Goal: Task Accomplishment & Management: Use online tool/utility

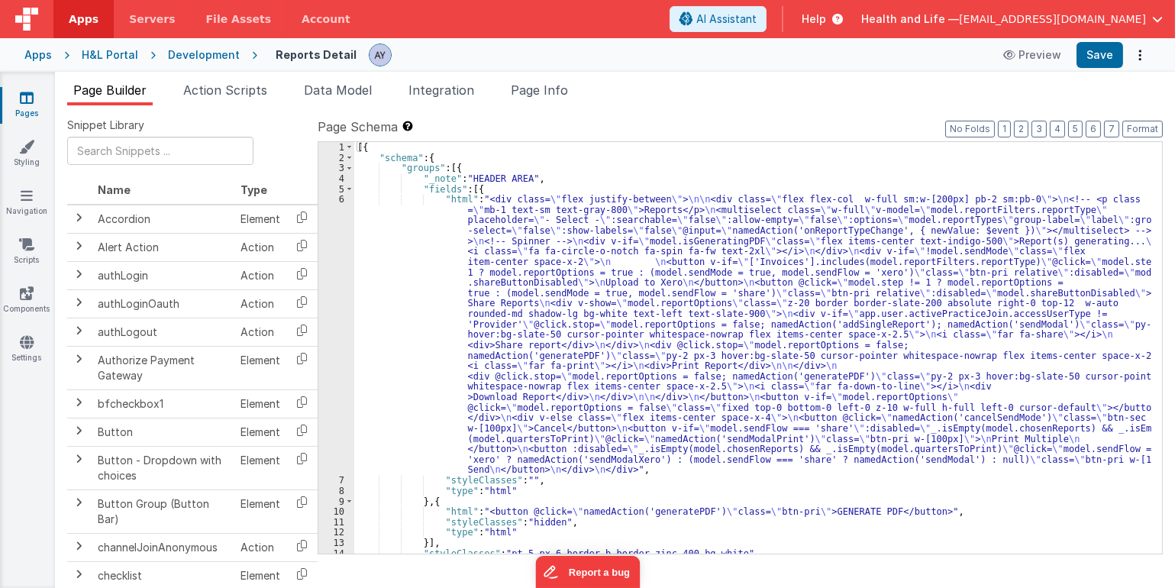
click at [196, 53] on div "Development" at bounding box center [204, 54] width 72 height 15
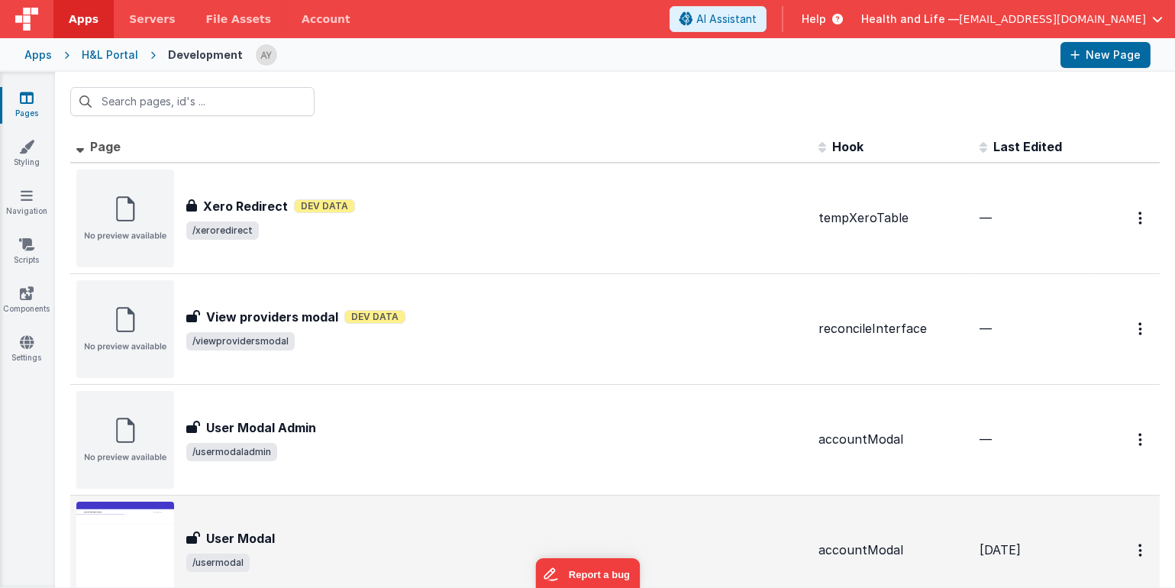
click at [662, 584] on div "User Modal User Modal /usermodal" at bounding box center [441, 550] width 730 height 98
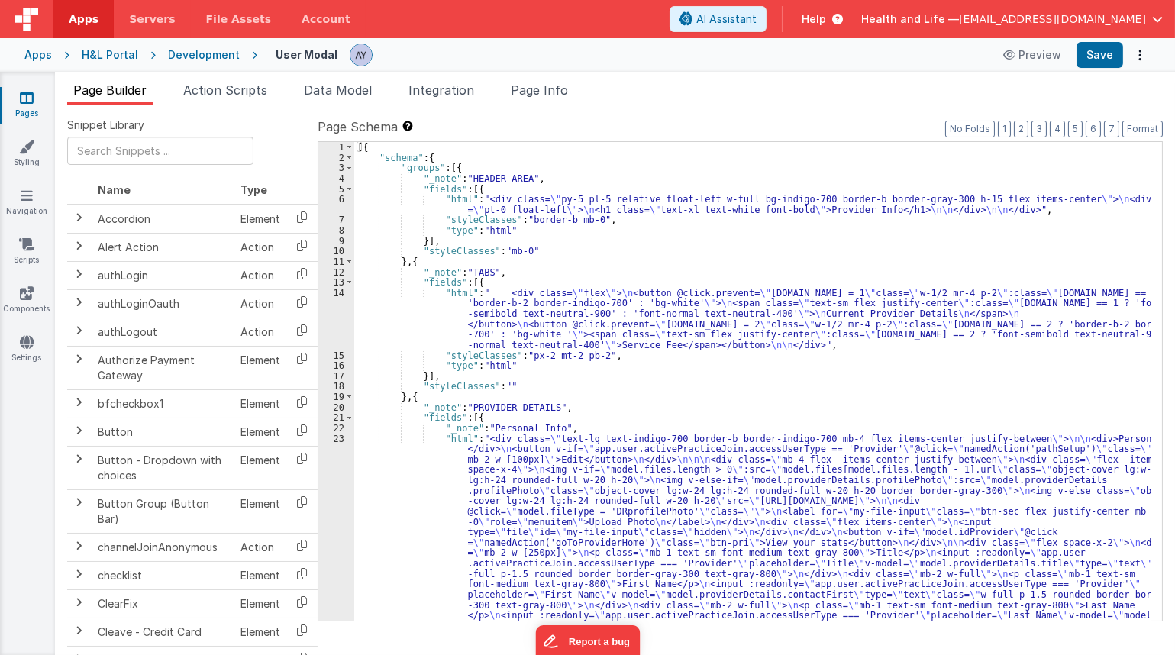
click at [198, 56] on div "Development" at bounding box center [204, 54] width 72 height 15
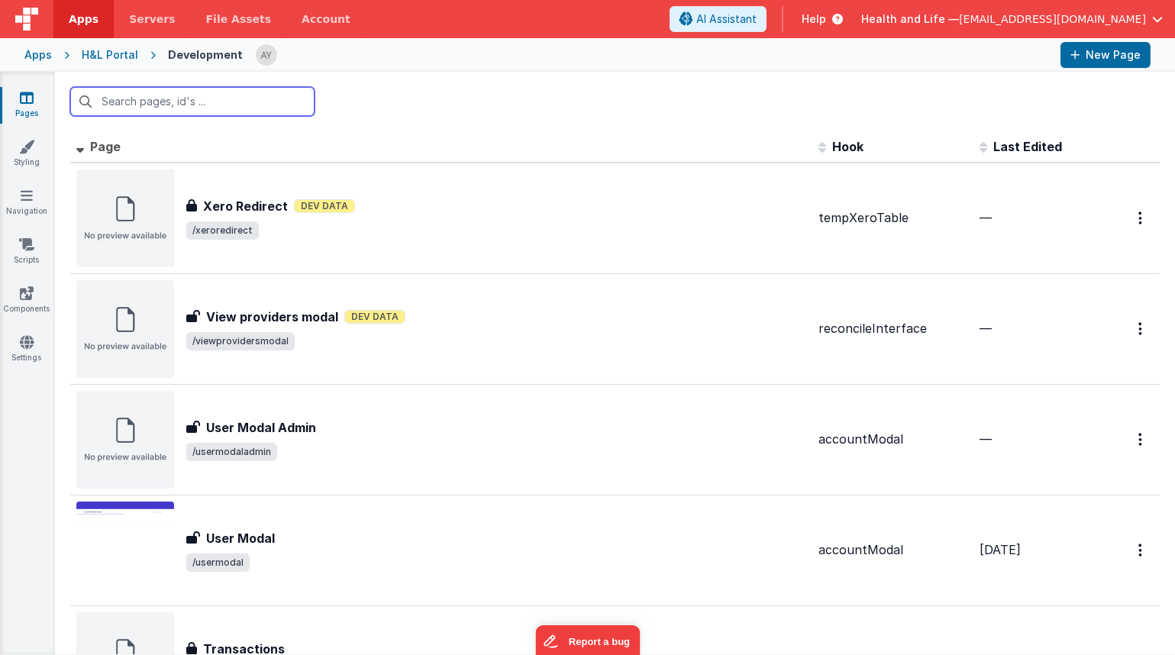
click at [244, 114] on input "text" at bounding box center [192, 101] width 244 height 29
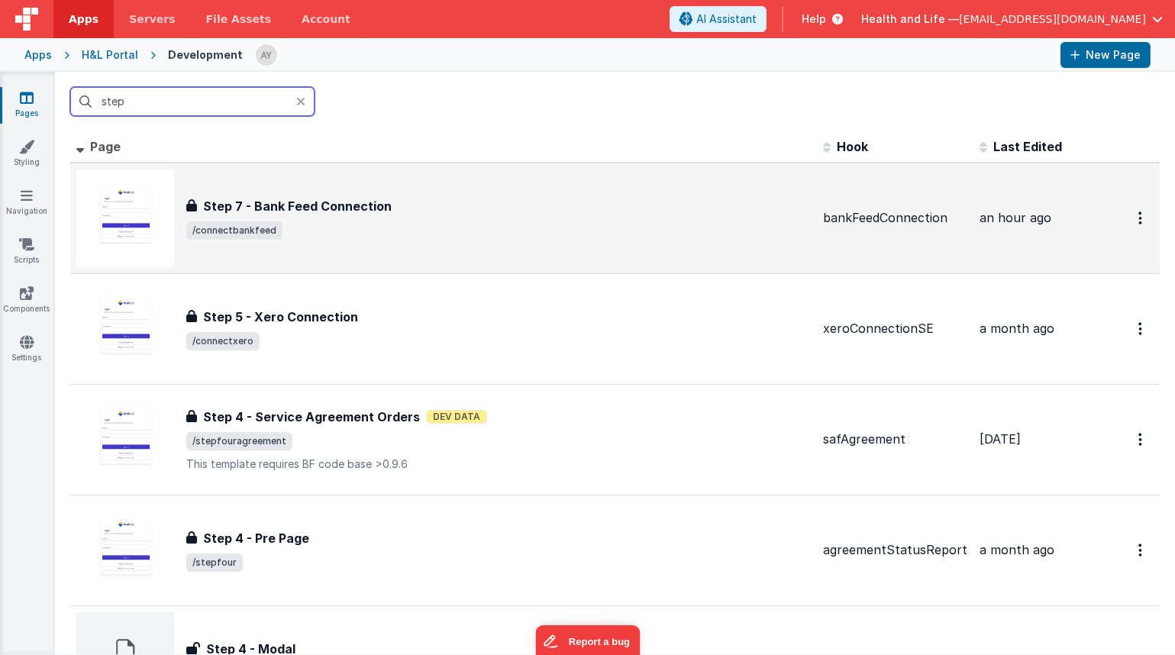
type input "step"
click at [424, 237] on span "/connectbankfeed" at bounding box center [498, 230] width 624 height 18
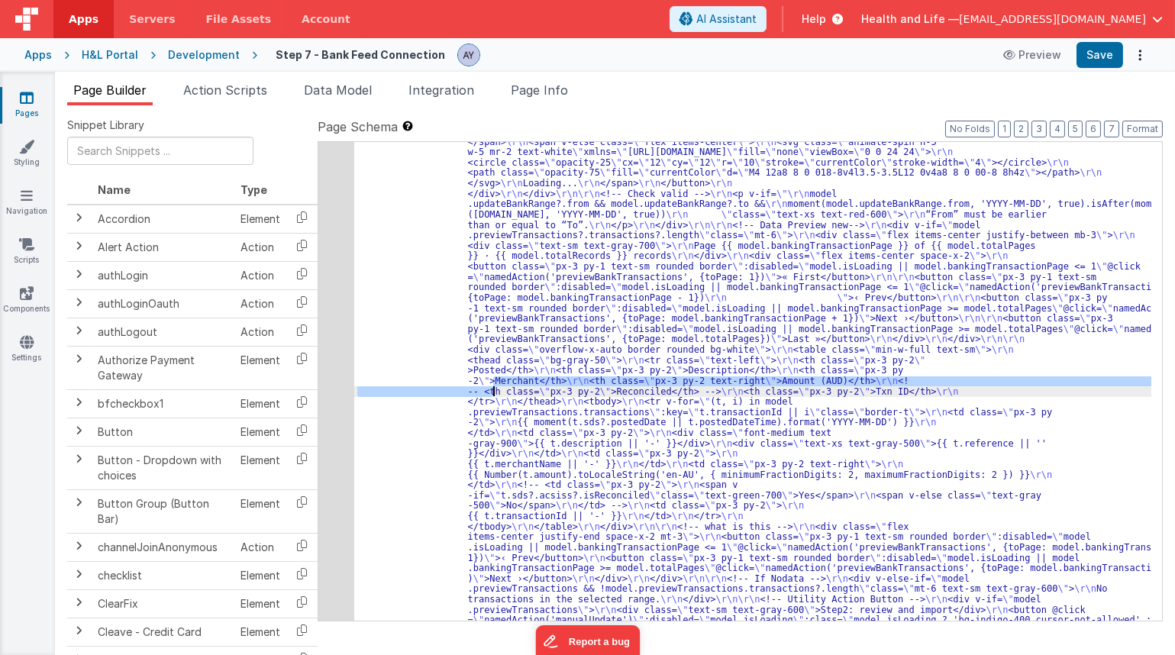
click at [326, 402] on div "26" at bounding box center [336, 314] width 36 height 916
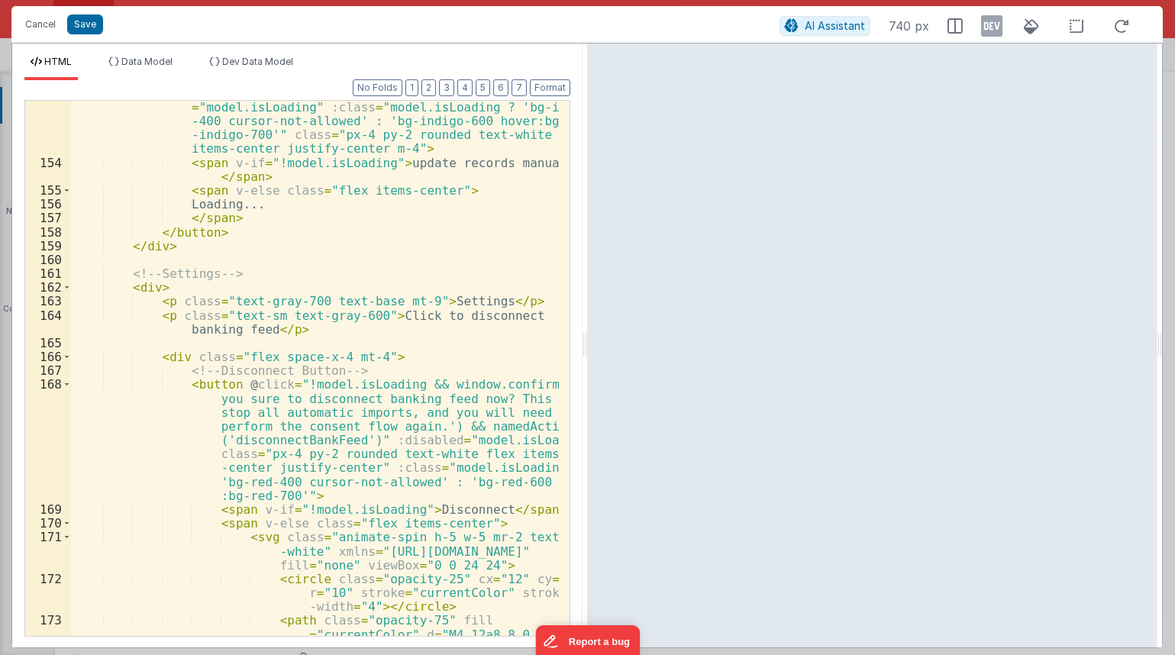
scroll to position [3260, 0]
click at [424, 363] on div "< button @ click = "namedAction('manualUpdate')" :disabled = "model.isLoading" …" at bounding box center [315, 418] width 488 height 660
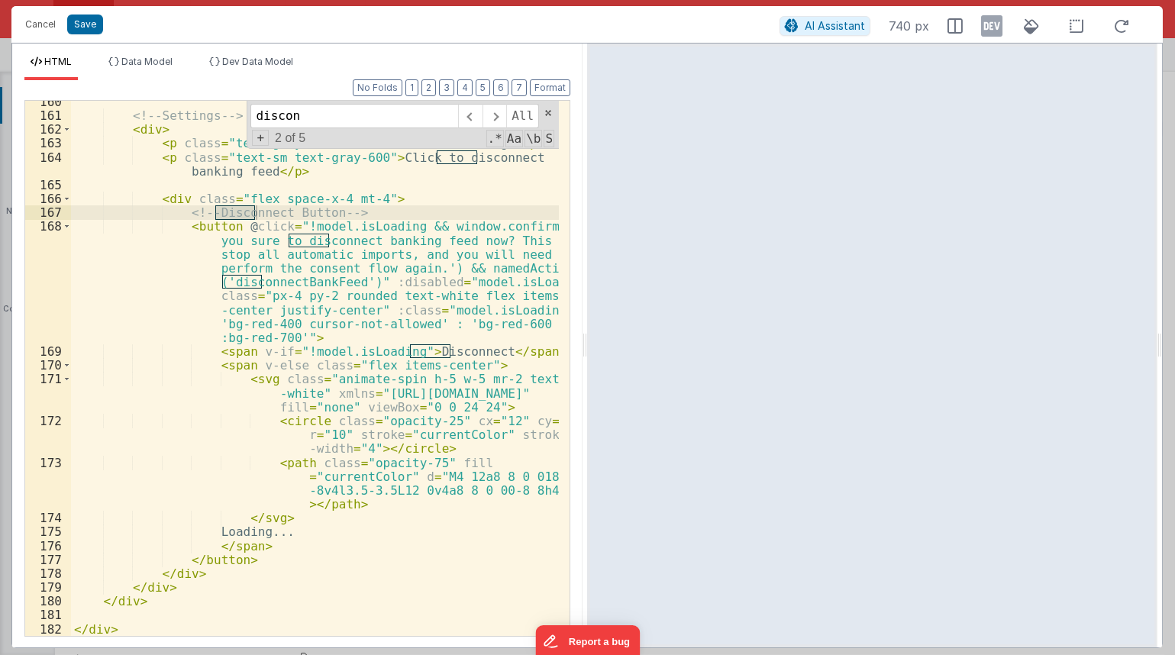
scroll to position [3419, 0]
type input "discon"
click at [327, 245] on div "<!-- Settings --> < div > < p class = "text-gray-700 text-base mt-9" > Settings…" at bounding box center [315, 376] width 488 height 562
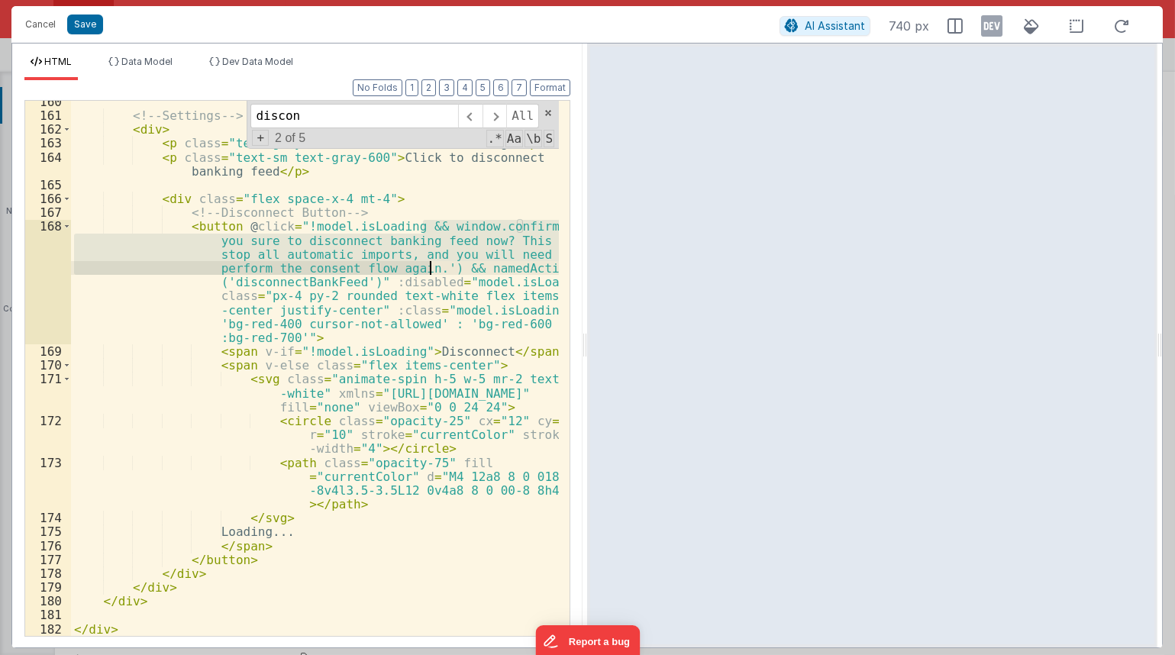
drag, startPoint x: 423, startPoint y: 225, endPoint x: 430, endPoint y: 268, distance: 43.3
click at [430, 268] on div "<!-- Settings --> < div > < p class = "text-gray-700 text-base mt-9" > Settings…" at bounding box center [315, 376] width 488 height 562
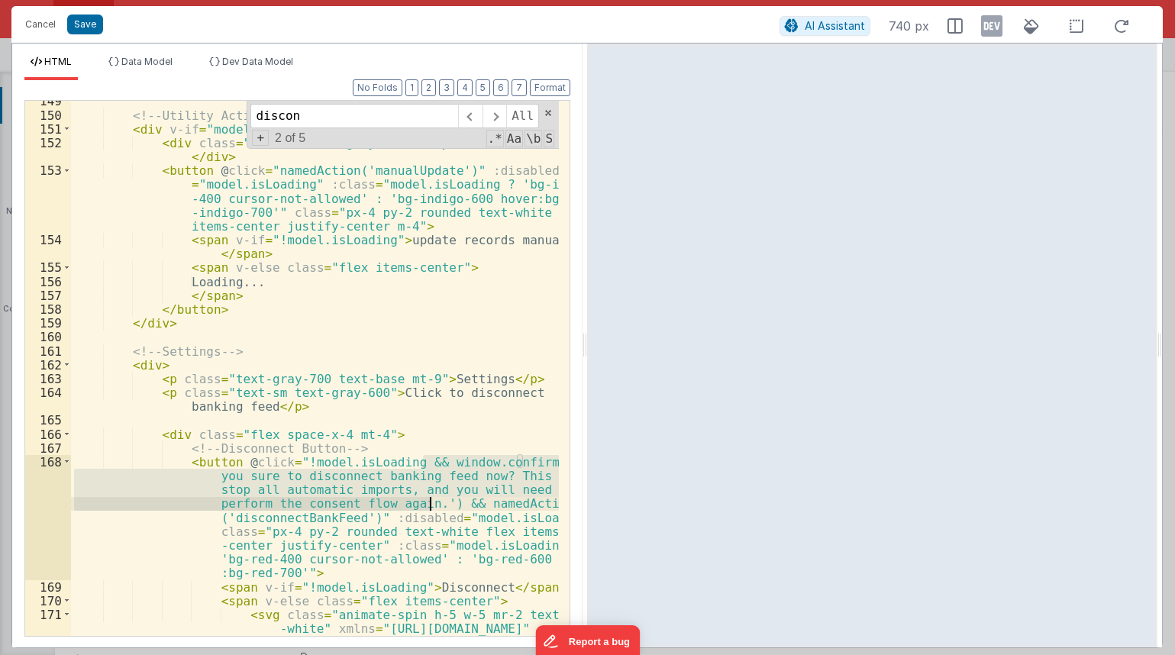
scroll to position [3221, 0]
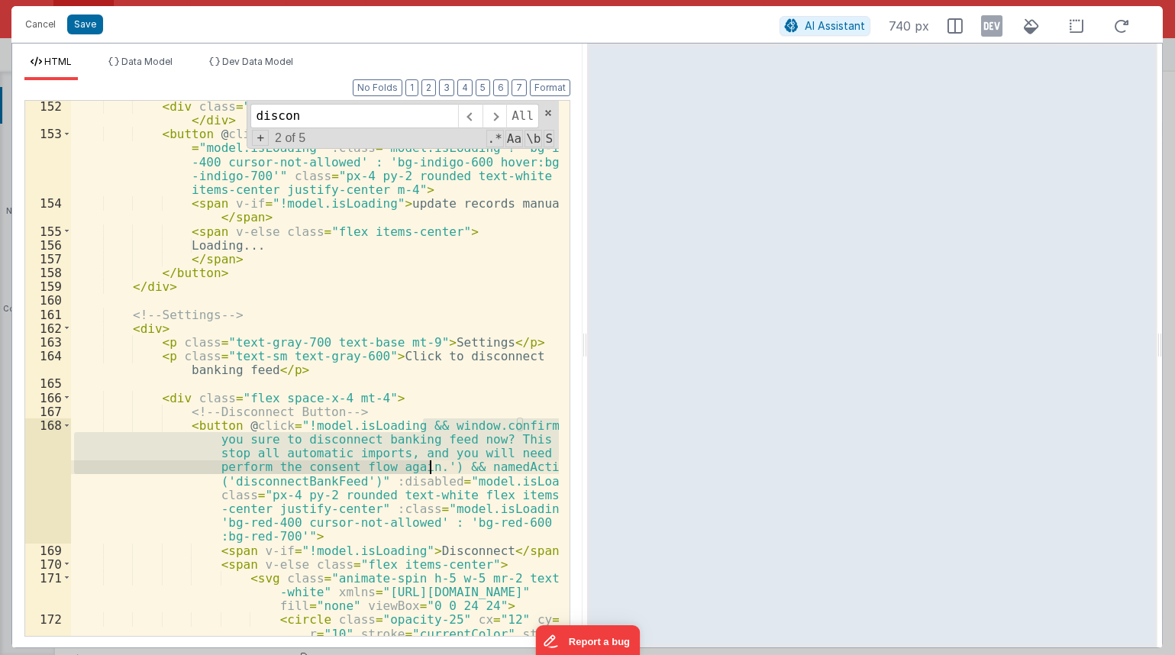
click at [355, 480] on div "< div class = "text-sm text-gray-600" > Step2: review and import </ div > < but…" at bounding box center [315, 401] width 488 height 604
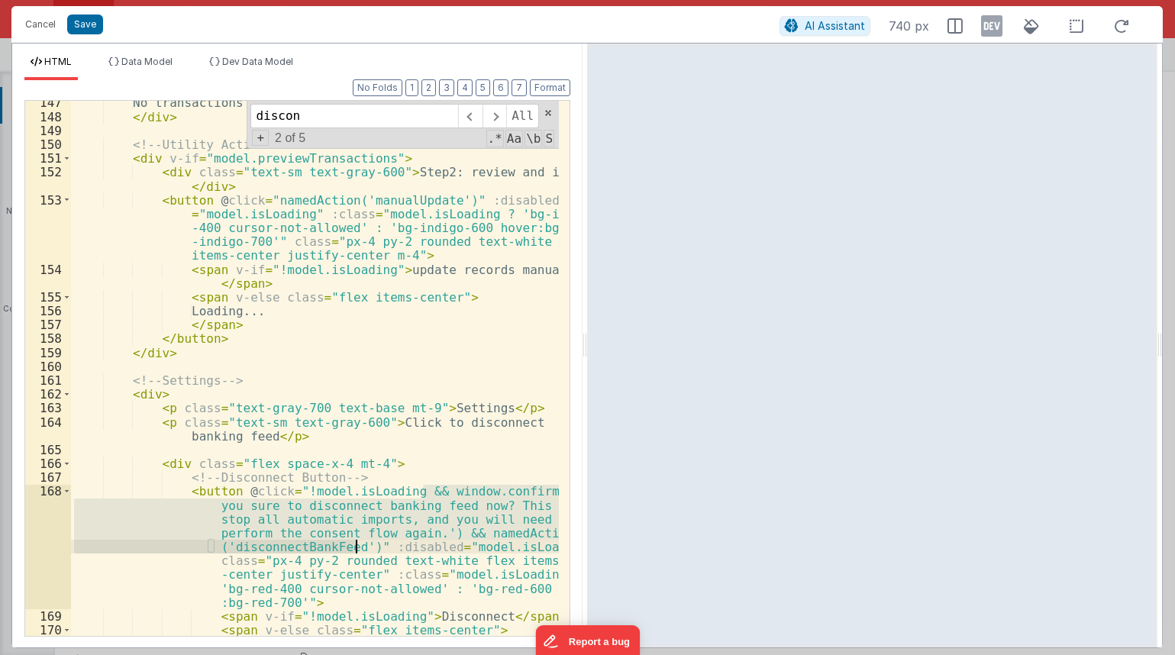
scroll to position [3150, 0]
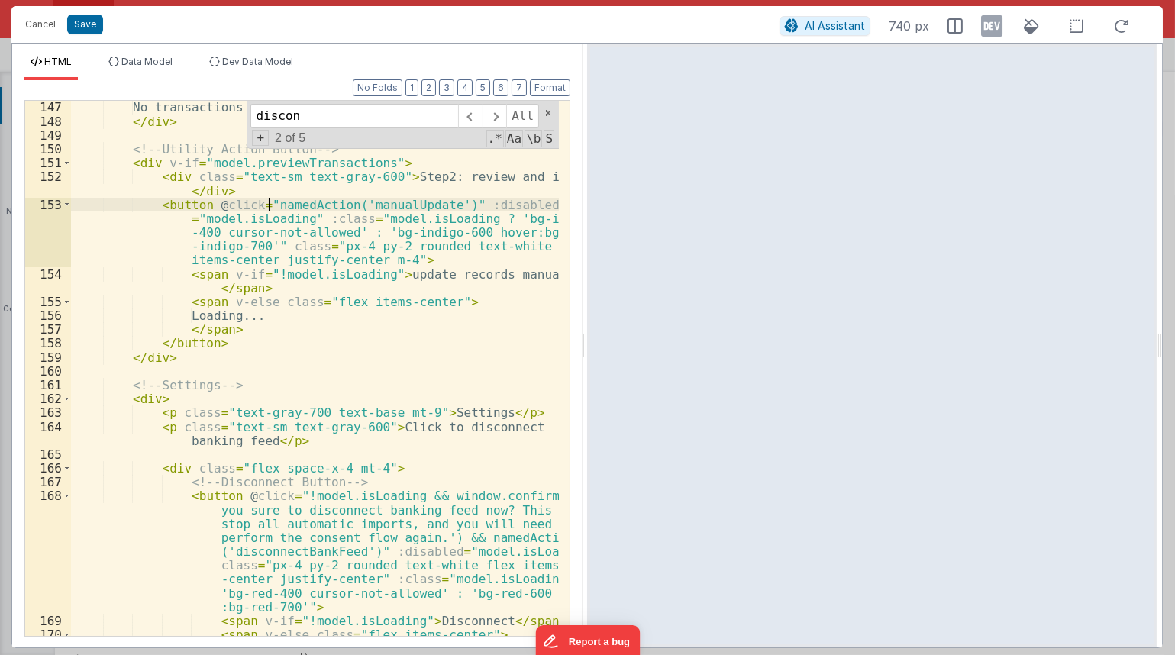
click at [266, 210] on div "No transactions in the selected range. </ div > <!-- Utility Action Button --> …" at bounding box center [315, 395] width 488 height 591
click at [262, 206] on div "No transactions in the selected range. </ div > <!-- Utility Action Button --> …" at bounding box center [315, 395] width 488 height 591
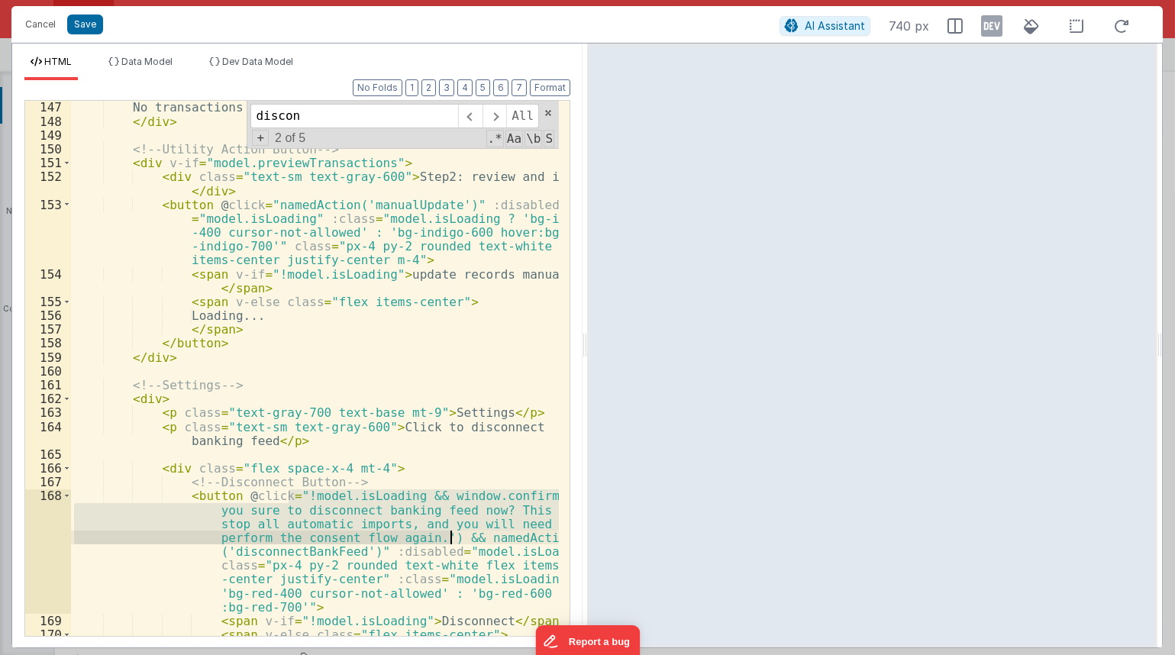
drag, startPoint x: 290, startPoint y: 495, endPoint x: 450, endPoint y: 542, distance: 166.9
click at [450, 542] on div "No transactions in the selected range. </ div > <!-- Utility Action Button --> …" at bounding box center [315, 395] width 488 height 591
click at [259, 202] on div "No transactions in the selected range. </ div > <!-- Utility Action Button --> …" at bounding box center [315, 395] width 488 height 591
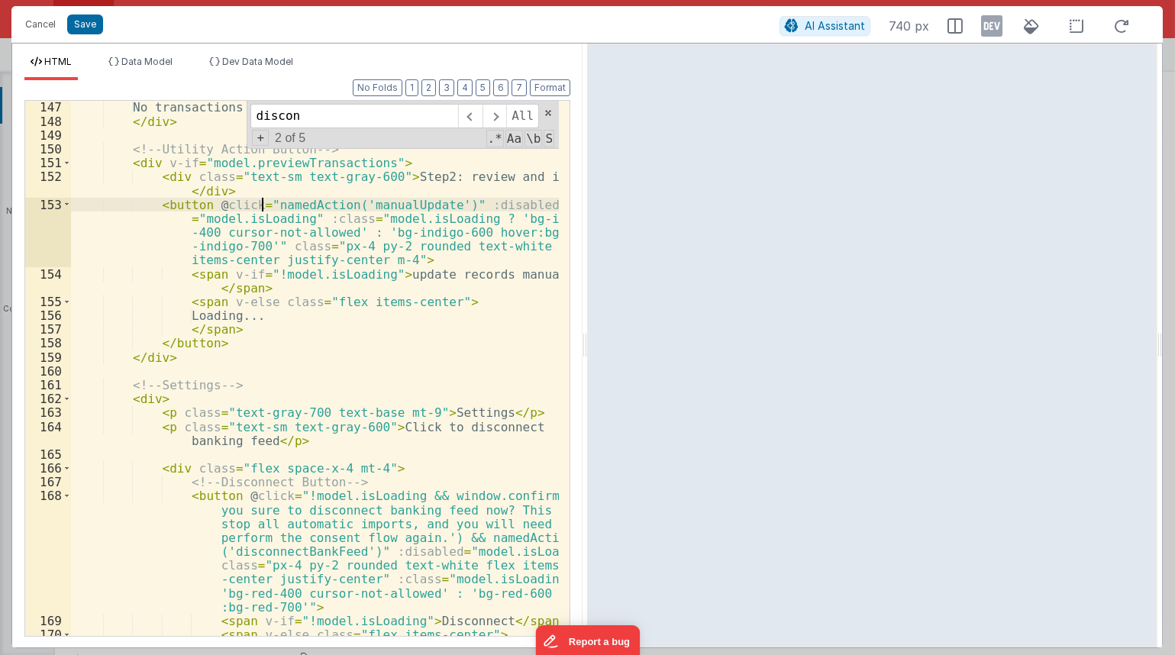
paste textarea
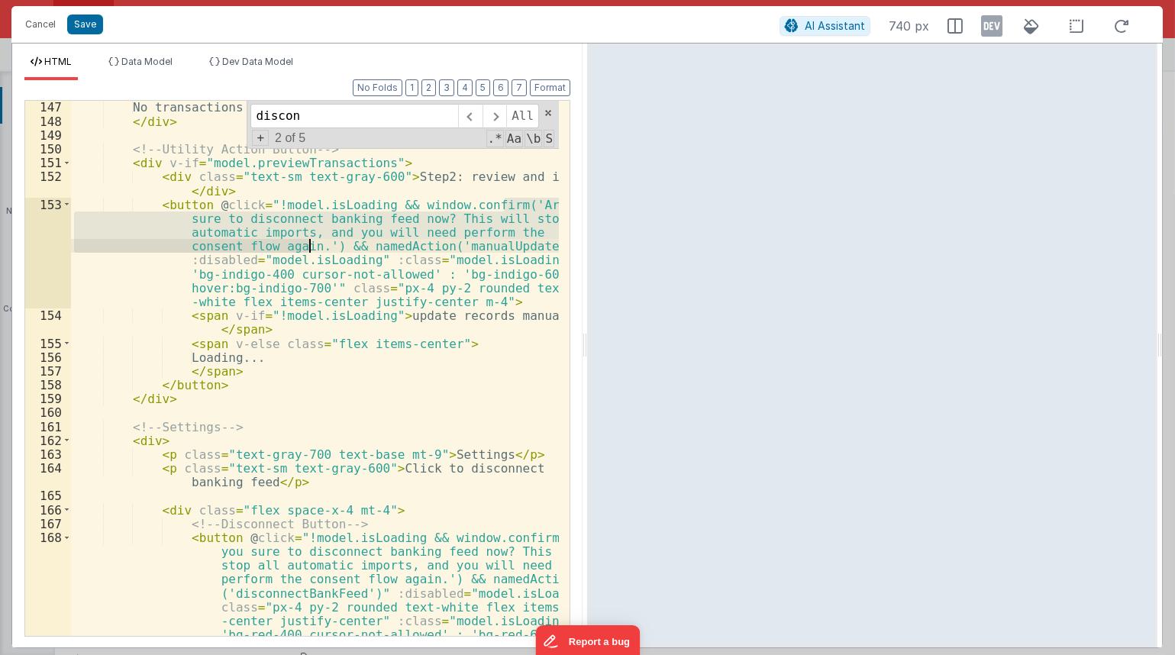
drag, startPoint x: 504, startPoint y: 203, endPoint x: 311, endPoint y: 250, distance: 199.4
click at [311, 250] on div "No transactions in the selected range. </ div > <!-- Utility Action Button --> …" at bounding box center [315, 437] width 488 height 674
type textarea "Yp"
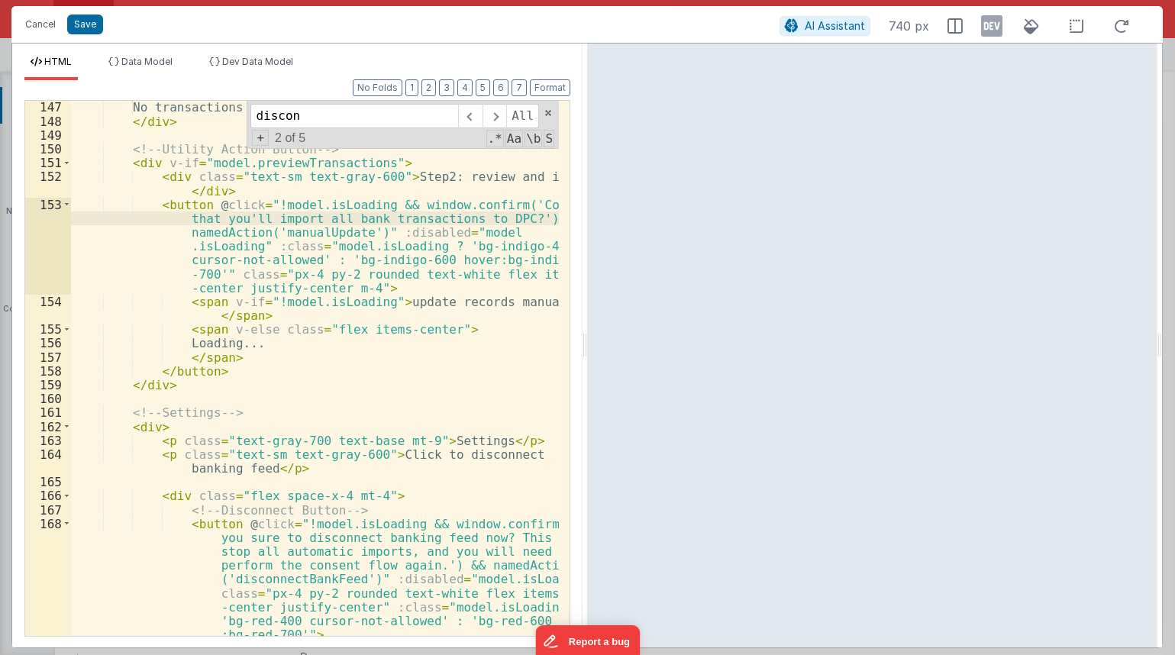
click at [245, 221] on div "No transactions in the selected range. </ div > <!-- Utility Action Button --> …" at bounding box center [315, 381] width 488 height 562
click at [420, 217] on div "No transactions in the selected range. </ div > <!-- Utility Action Button --> …" at bounding box center [315, 381] width 488 height 562
click at [298, 259] on div "No transactions in the selected range. </ div > <!-- Utility Action Button --> …" at bounding box center [315, 381] width 488 height 562
click at [293, 232] on div "No transactions in the selected range. </ div > <!-- Utility Action Button --> …" at bounding box center [315, 381] width 488 height 562
click at [96, 27] on button "Save" at bounding box center [85, 25] width 36 height 20
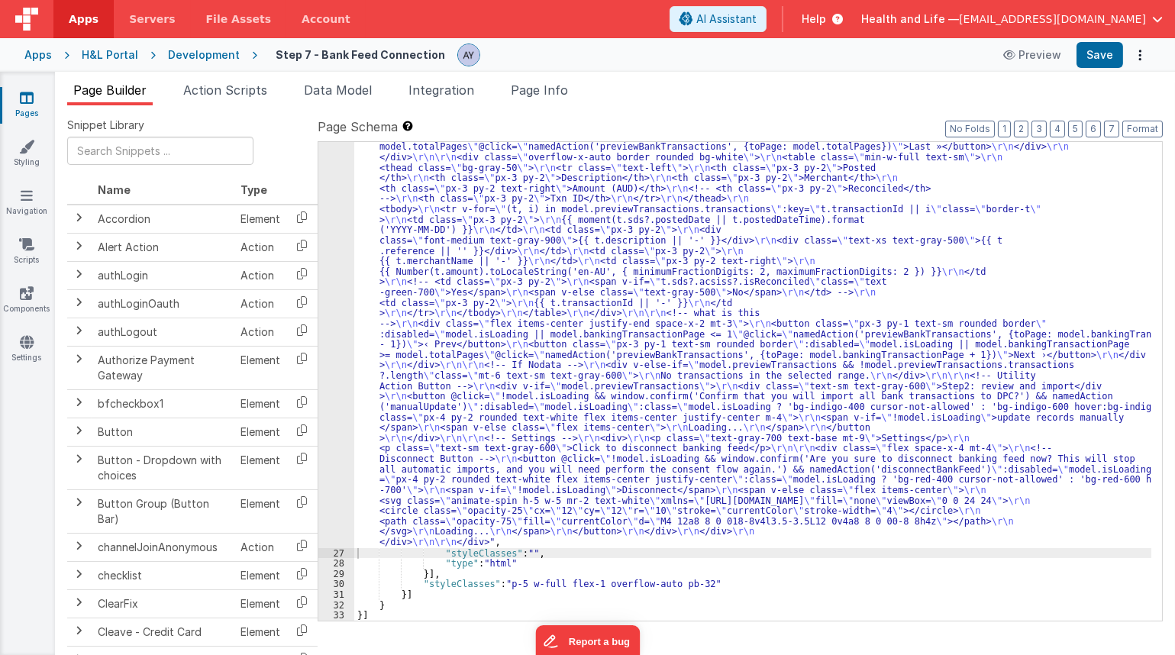
scroll to position [707, 0]
click at [1102, 56] on button "Save" at bounding box center [1099, 55] width 47 height 26
click at [456, 237] on div ""html" : "<div class= \" p-6 space-y-6 \" > \r\n\r\n <!-- Banking Feed === true…" at bounding box center [752, 376] width 797 height 1322
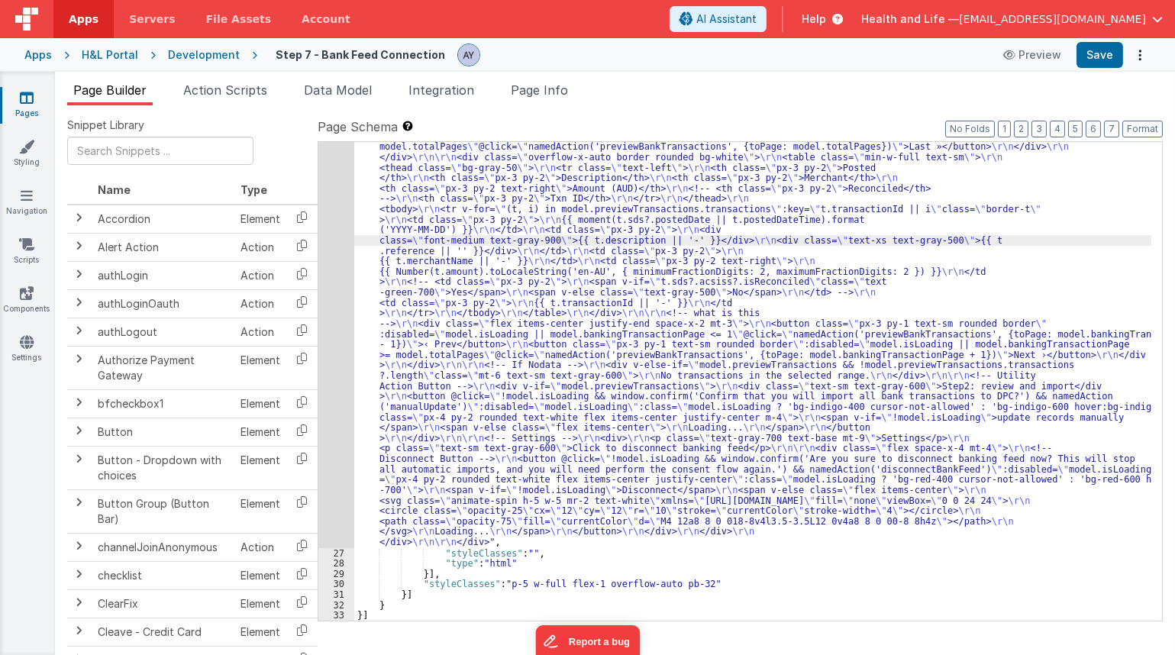
click at [580, 82] on ul "Page Builder Action Scripts Data Model Integration Page Info" at bounding box center [615, 93] width 1120 height 24
click at [549, 89] on span "Page Info" at bounding box center [539, 89] width 57 height 15
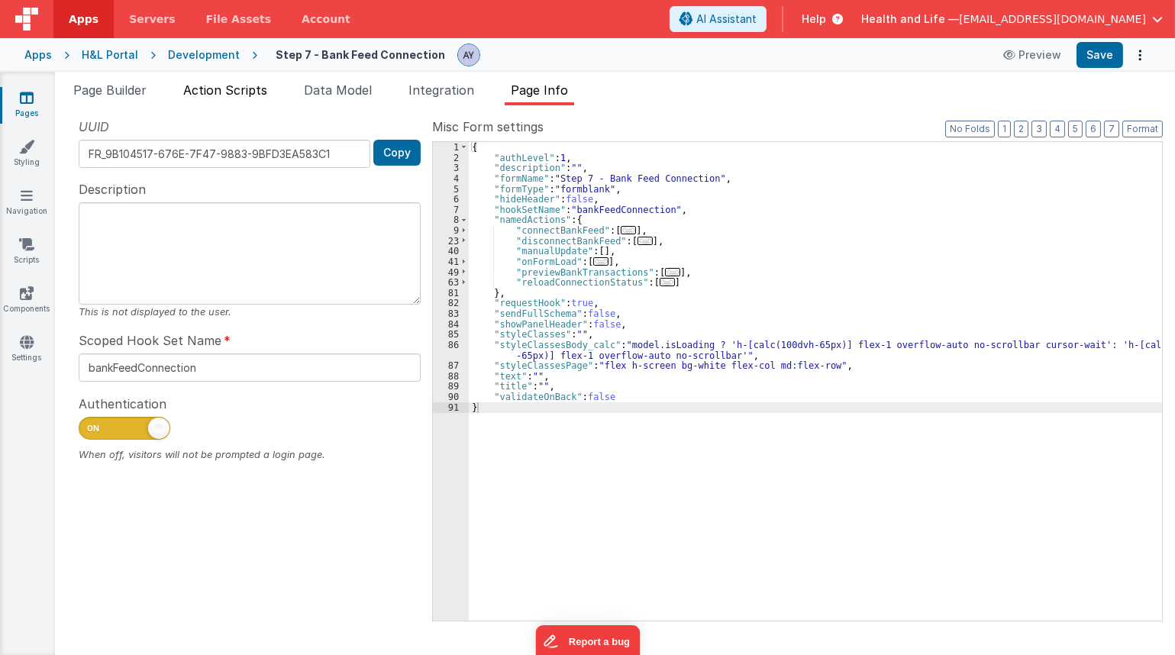
click at [229, 99] on li "Action Scripts" at bounding box center [225, 93] width 96 height 24
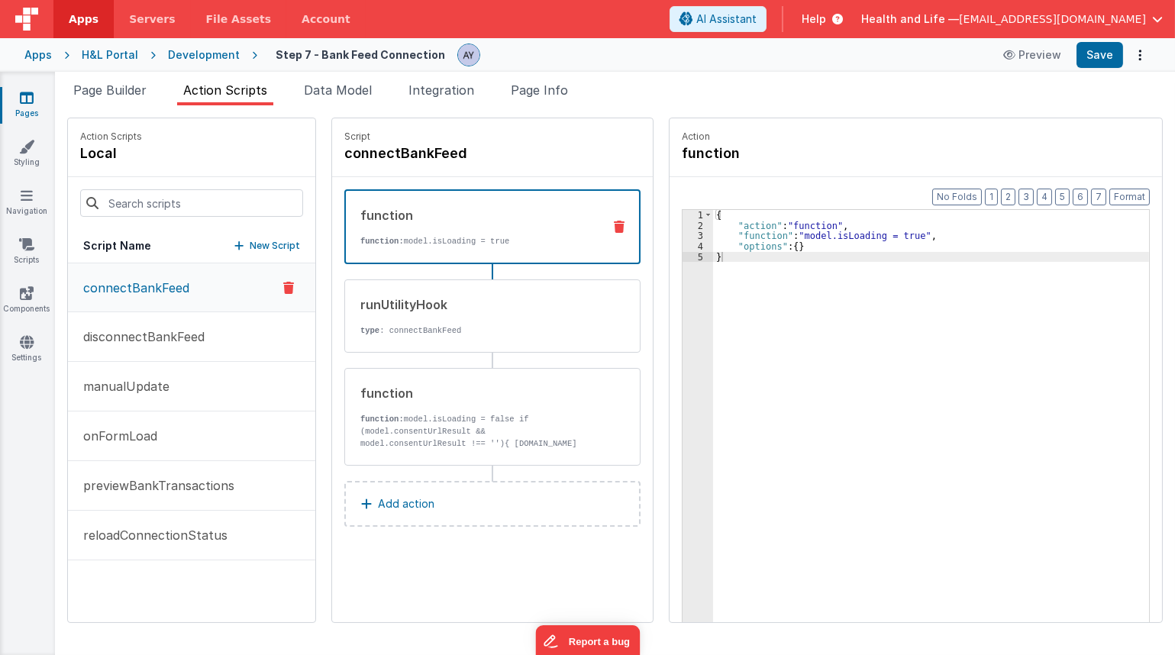
click at [299, 91] on ul "Page Builder Action Scripts Data Model Integration Page Info" at bounding box center [615, 93] width 1120 height 24
click at [353, 82] on span "Data Model" at bounding box center [338, 89] width 68 height 15
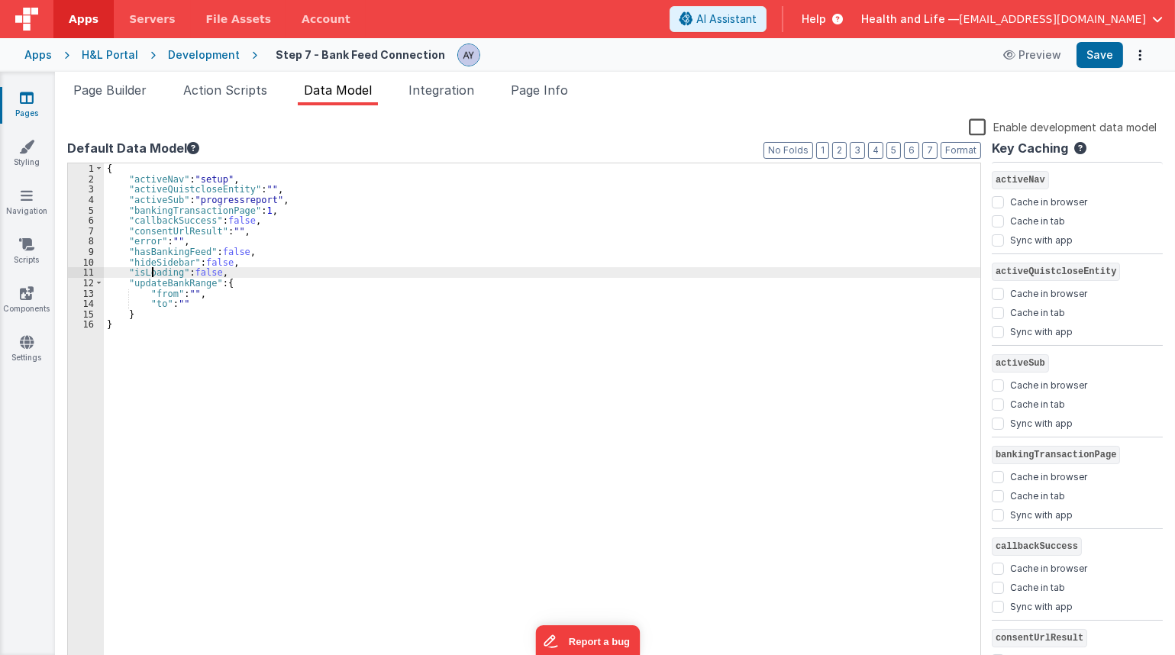
click at [153, 274] on div "{ "activeNav" : "setup" , "activeQuistcloseEntity" : "" , "activeSub" : "progre…" at bounding box center [542, 425] width 876 height 525
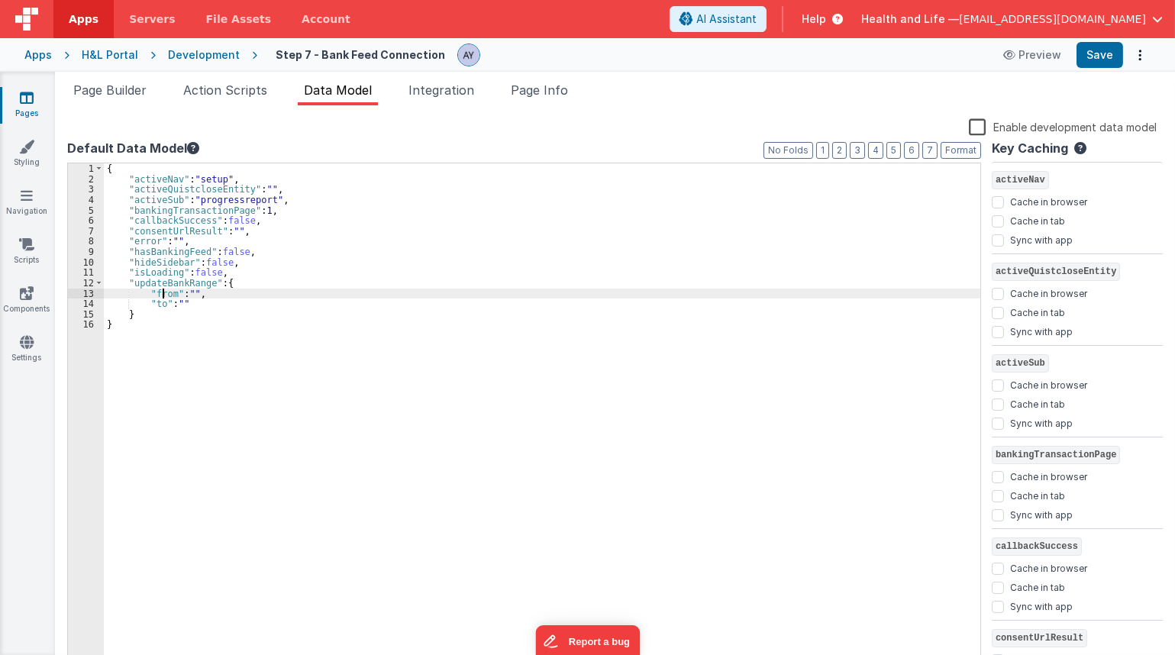
click at [163, 289] on div "{ "activeNav" : "setup" , "activeQuistcloseEntity" : "" , "activeSub" : "progre…" at bounding box center [542, 425] width 876 height 525
click at [158, 279] on div "{ "activeNav" : "setup" , "activeQuistcloseEntity" : "" , "activeSub" : "progre…" at bounding box center [542, 425] width 876 height 525
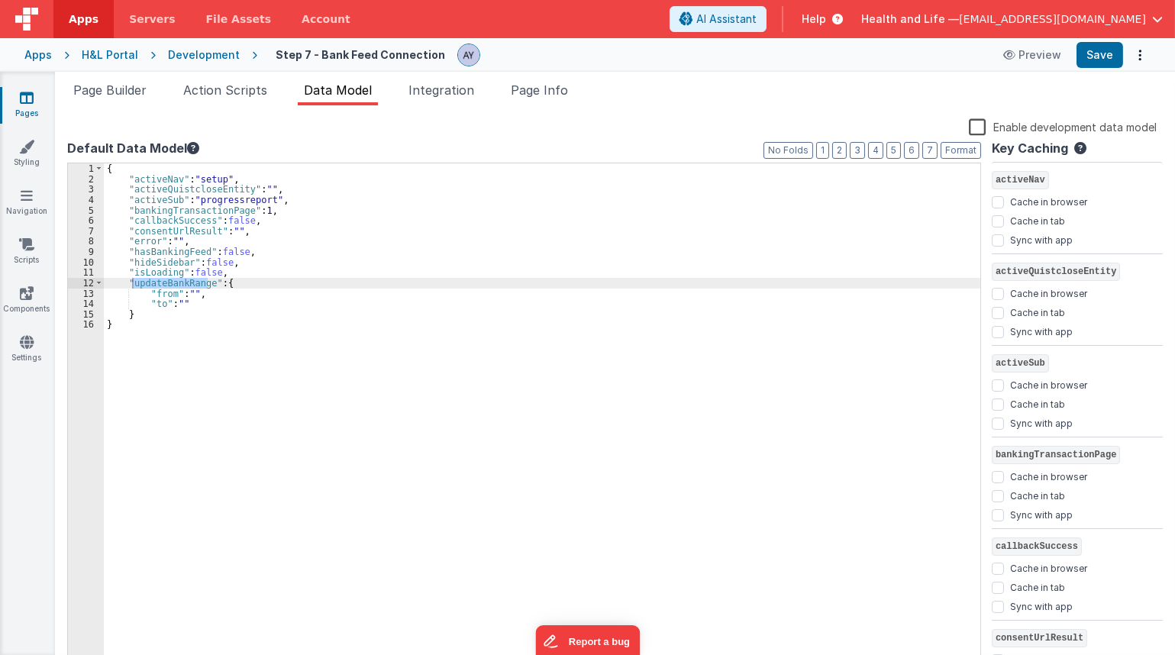
click at [838, 391] on div "{ "activeNav" : "setup" , "activeQuistcloseEntity" : "" , "activeSub" : "progre…" at bounding box center [542, 425] width 876 height 525
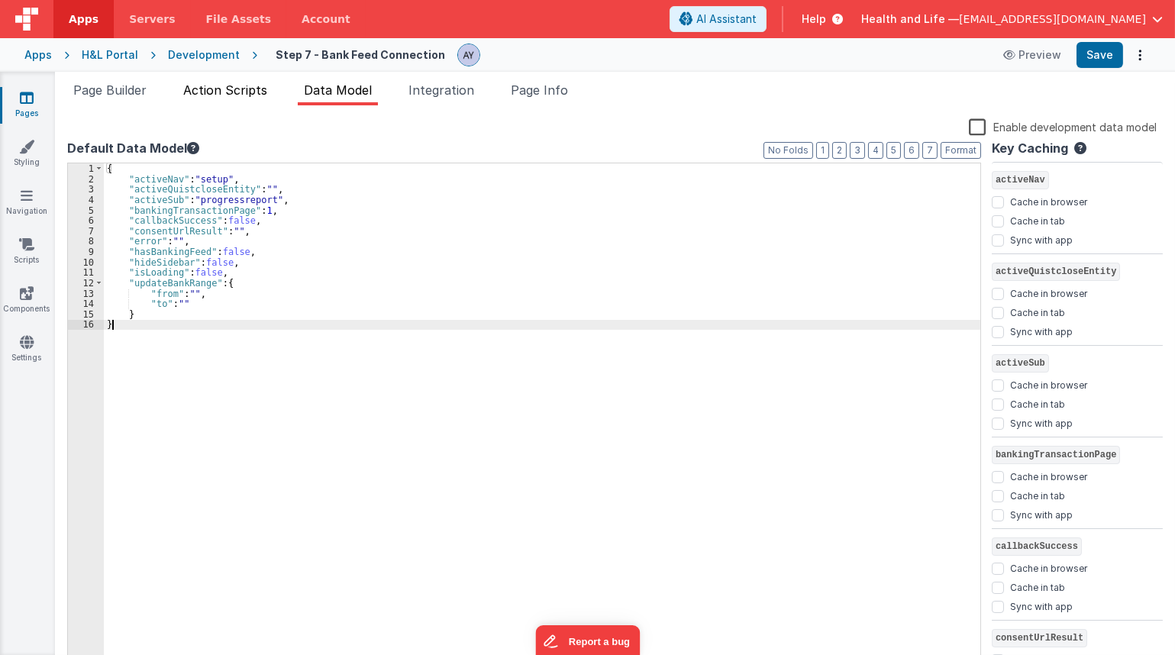
click at [264, 92] on span "Action Scripts" at bounding box center [225, 89] width 84 height 15
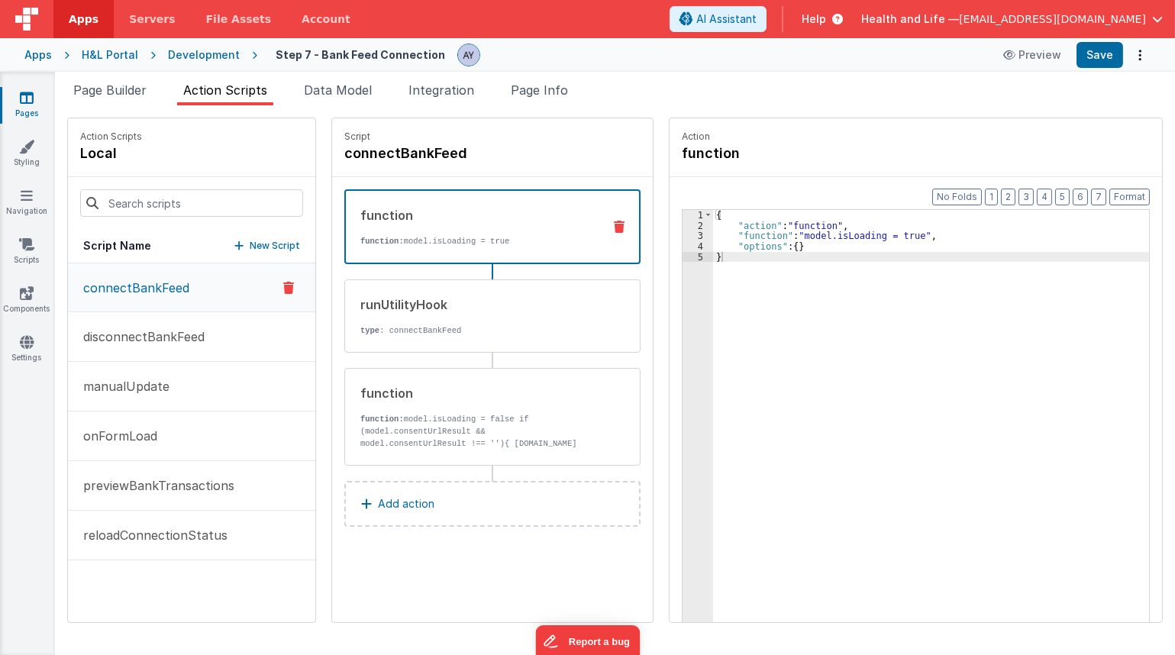
click at [422, 235] on p "function: model.isLoading = true" at bounding box center [475, 241] width 230 height 12
click at [895, 237] on div "{ "action" : "function" , "function" : "model.isLoading = true" , "options" : {…" at bounding box center [941, 450] width 456 height 481
click at [482, 321] on div "runUtilityHook type : connectBankFeed" at bounding box center [468, 315] width 246 height 41
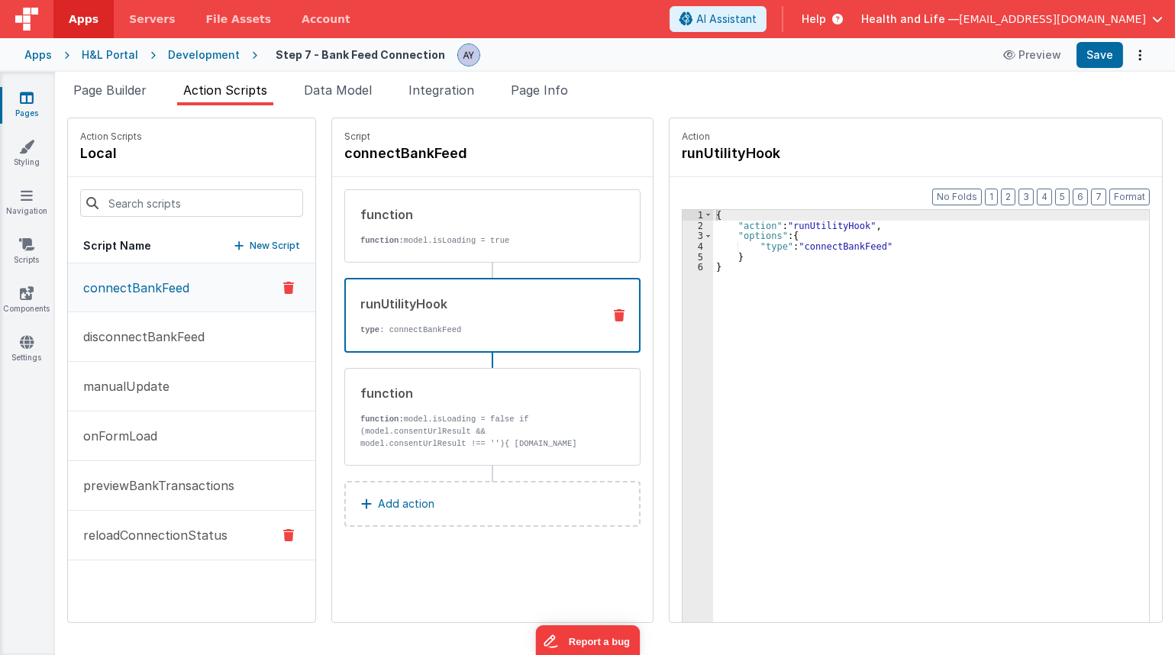
click at [160, 526] on p "reloadConnectionStatus" at bounding box center [150, 535] width 153 height 18
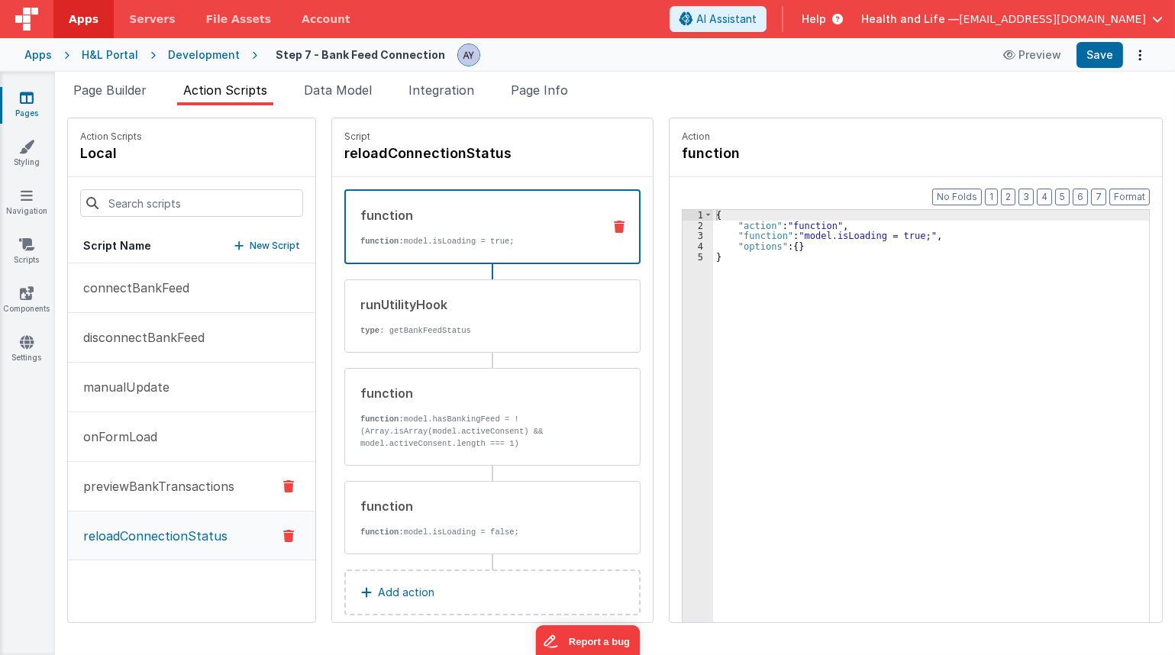
click at [163, 495] on button "previewBankTransactions" at bounding box center [191, 487] width 247 height 50
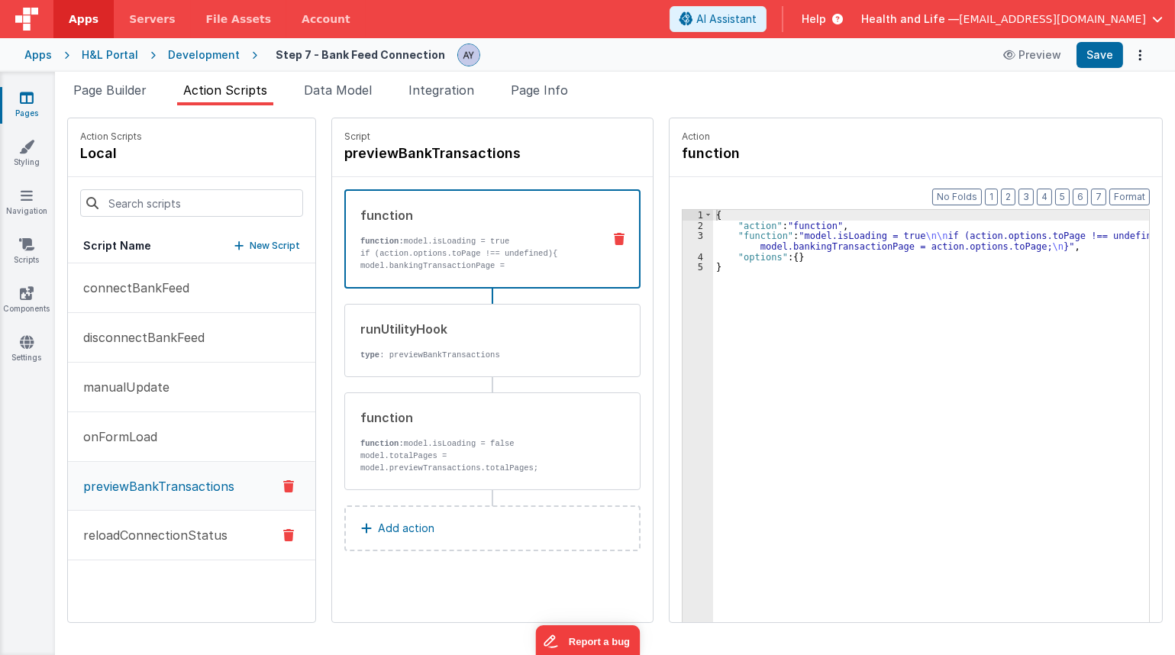
click at [161, 527] on p "reloadConnectionStatus" at bounding box center [150, 535] width 153 height 18
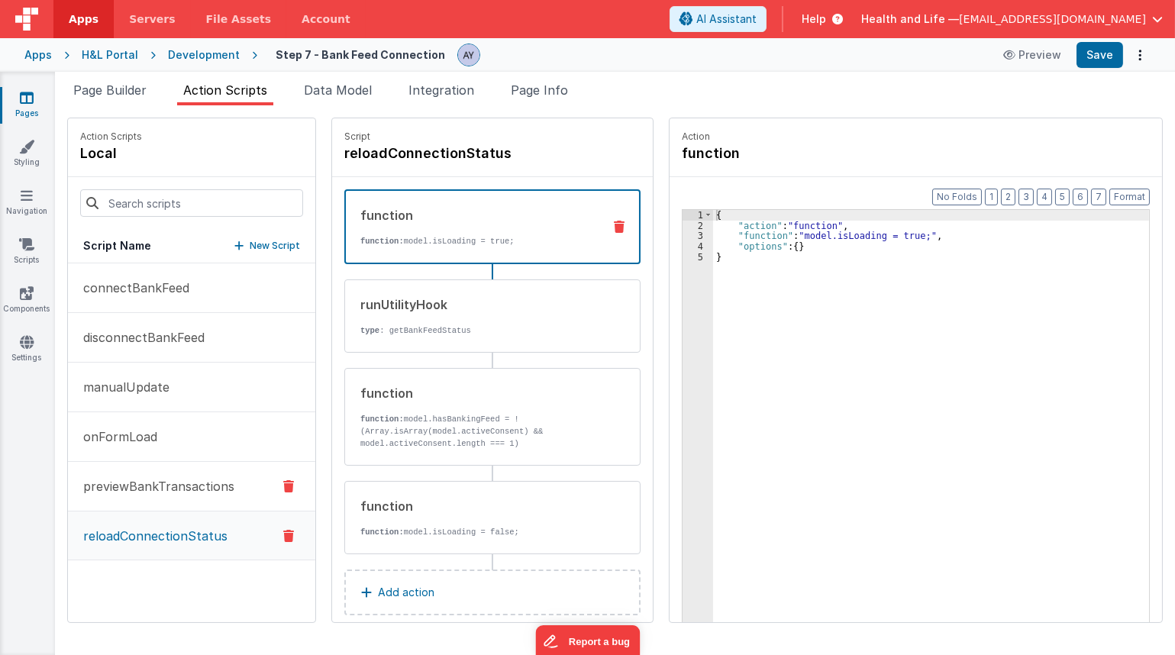
click at [182, 492] on p "previewBankTransactions" at bounding box center [154, 486] width 160 height 18
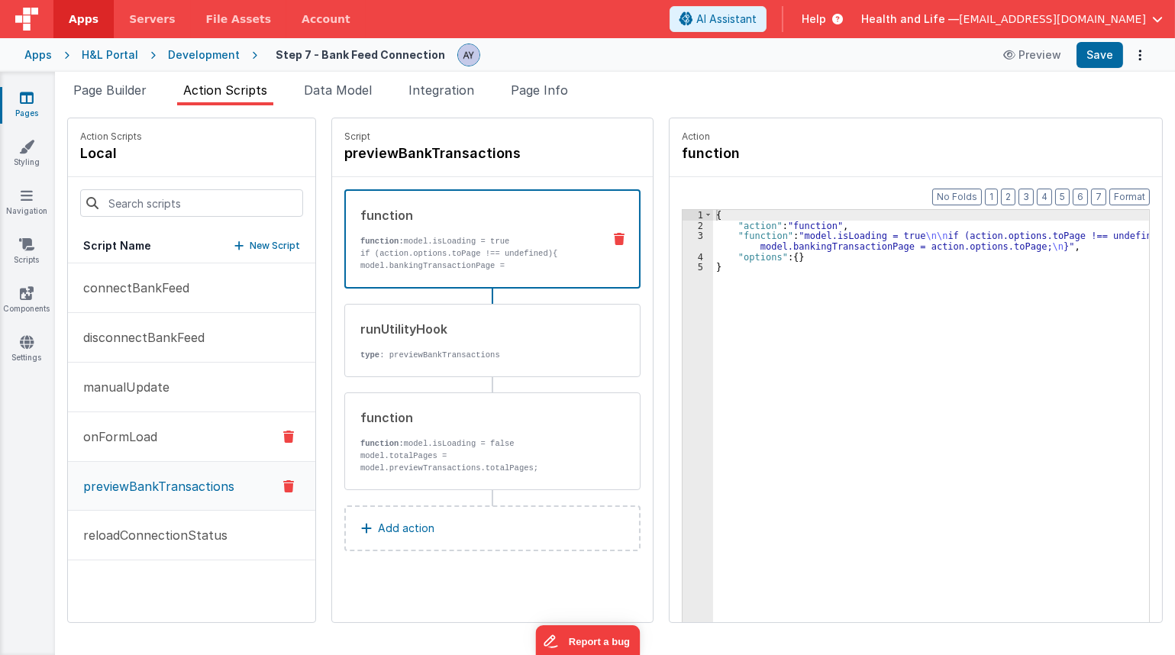
click at [175, 437] on button "onFormLoad" at bounding box center [191, 437] width 247 height 50
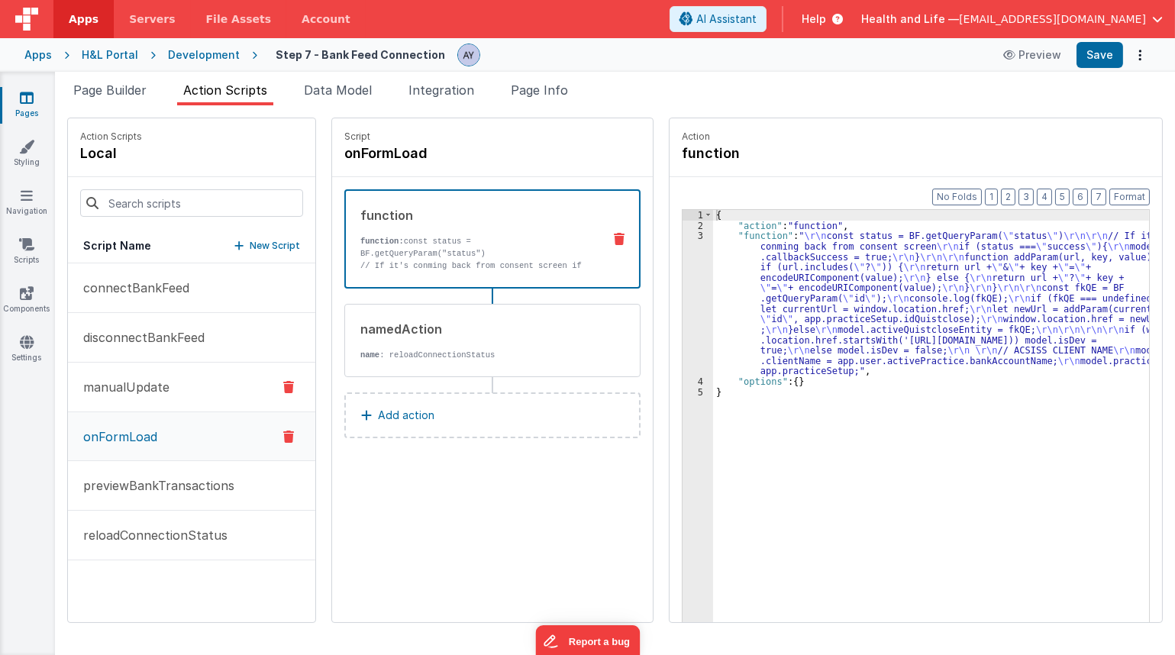
click at [170, 368] on button "manualUpdate" at bounding box center [191, 388] width 247 height 50
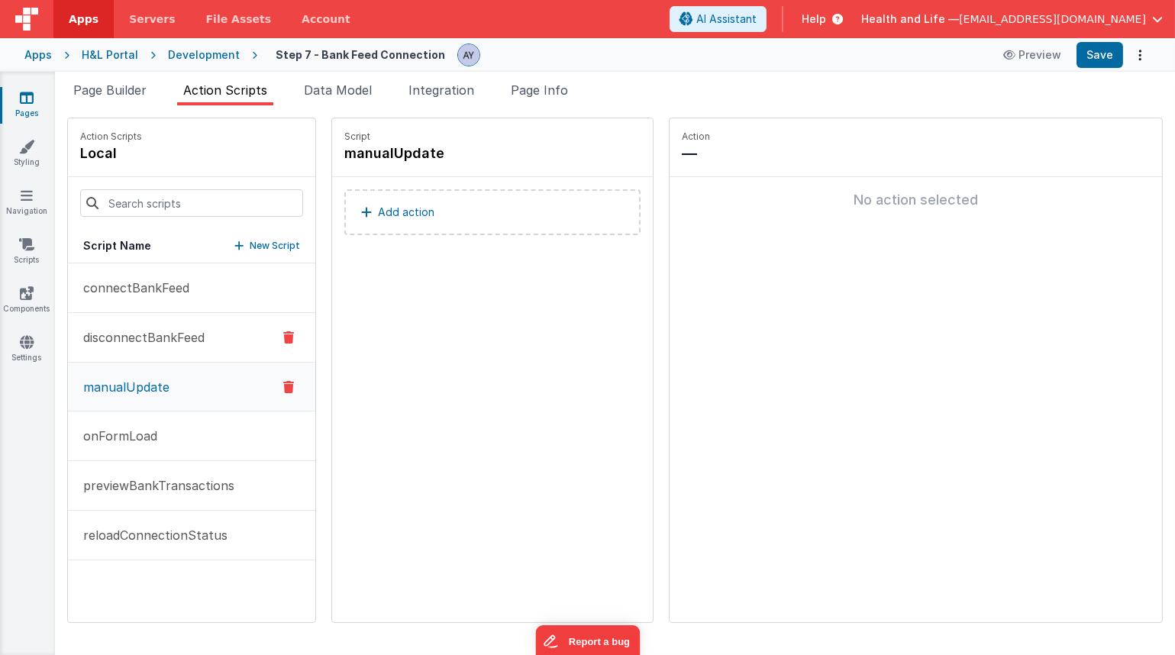
click at [172, 322] on button "disconnectBankFeed" at bounding box center [191, 338] width 247 height 50
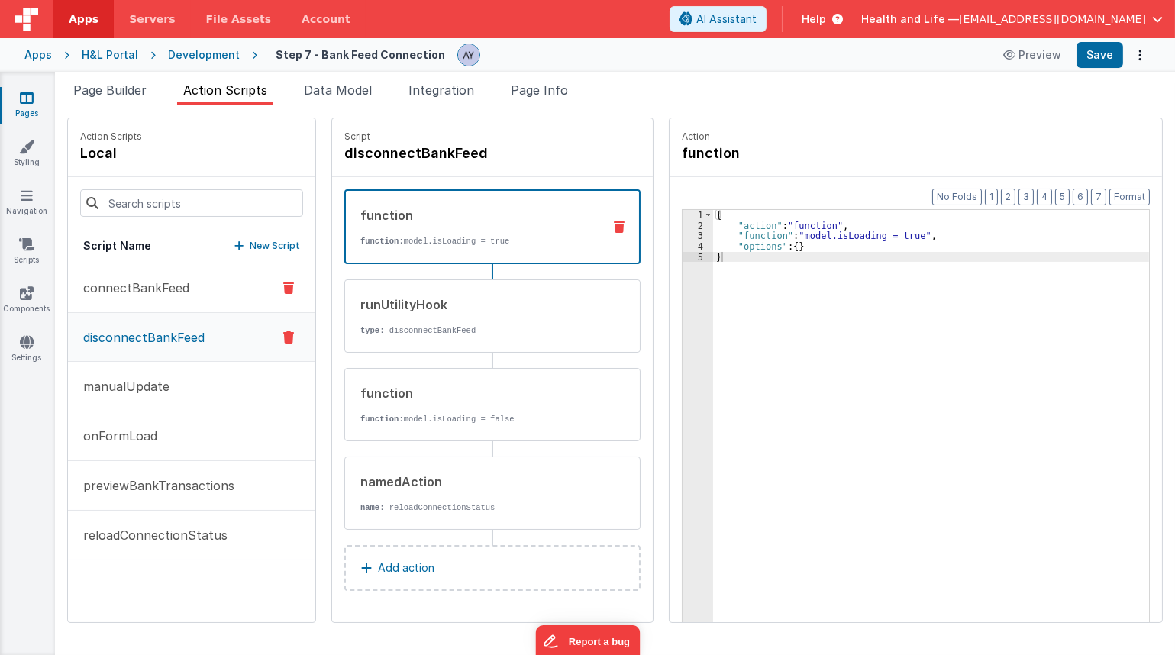
click at [168, 284] on p "connectBankFeed" at bounding box center [131, 288] width 115 height 18
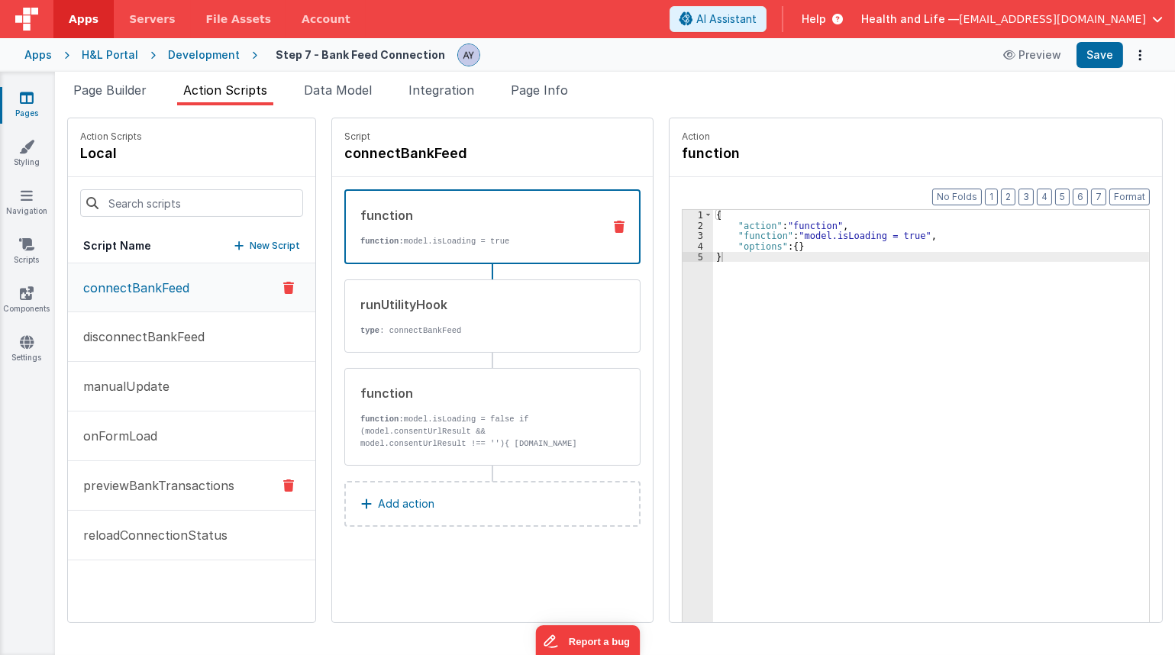
click at [182, 472] on button "previewBankTransactions" at bounding box center [191, 486] width 247 height 50
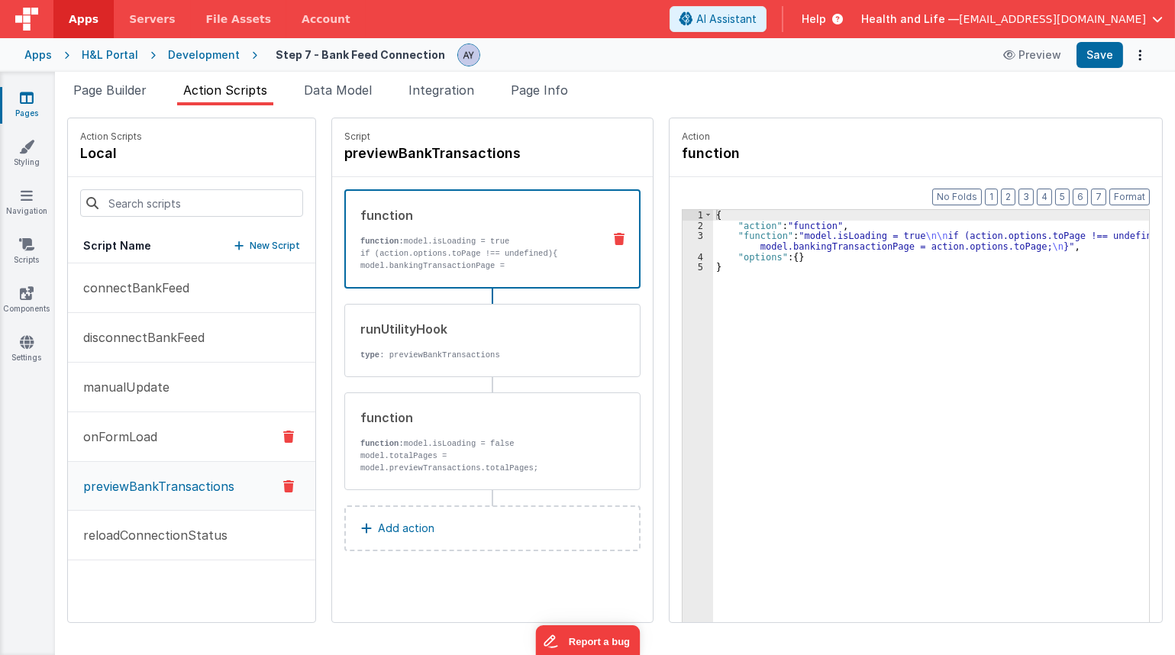
click at [173, 443] on button "onFormLoad" at bounding box center [191, 437] width 247 height 50
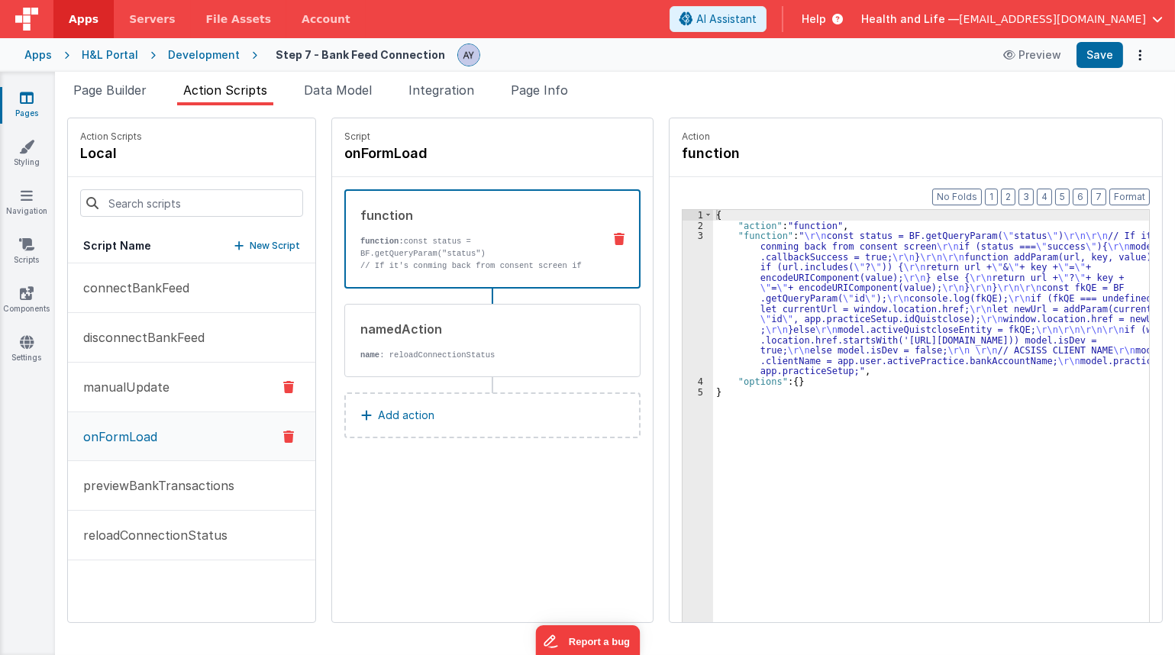
click at [174, 401] on button "manualUpdate" at bounding box center [191, 388] width 247 height 50
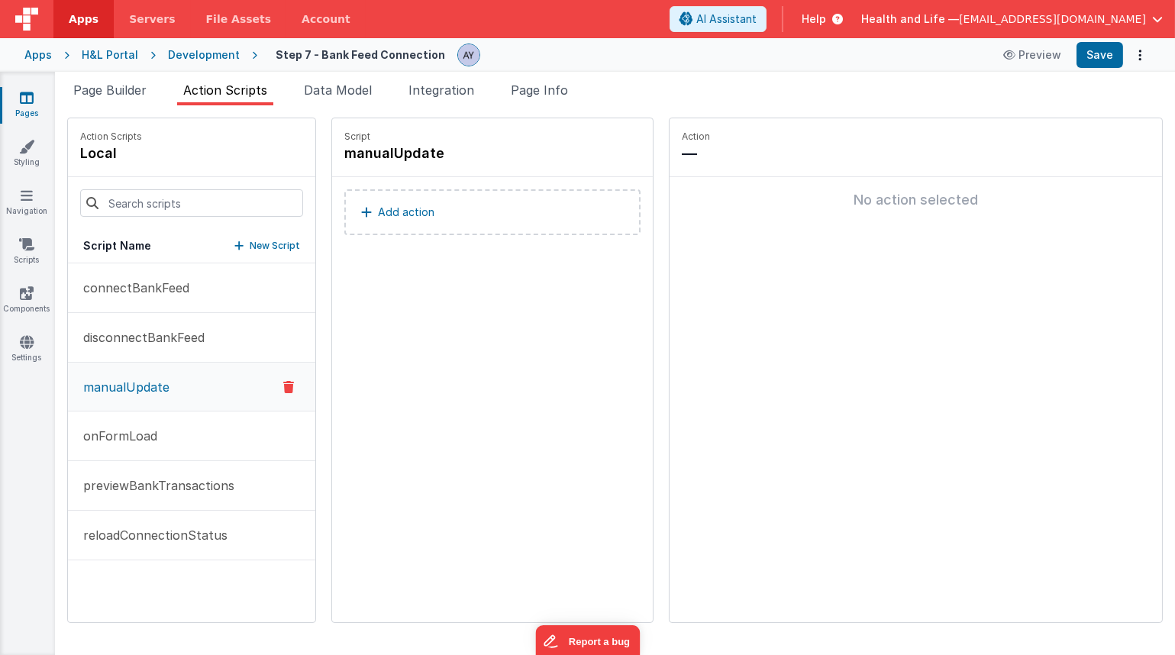
click at [398, 240] on div "Add action" at bounding box center [492, 219] width 321 height 85
click at [399, 226] on button "Add action" at bounding box center [492, 212] width 296 height 46
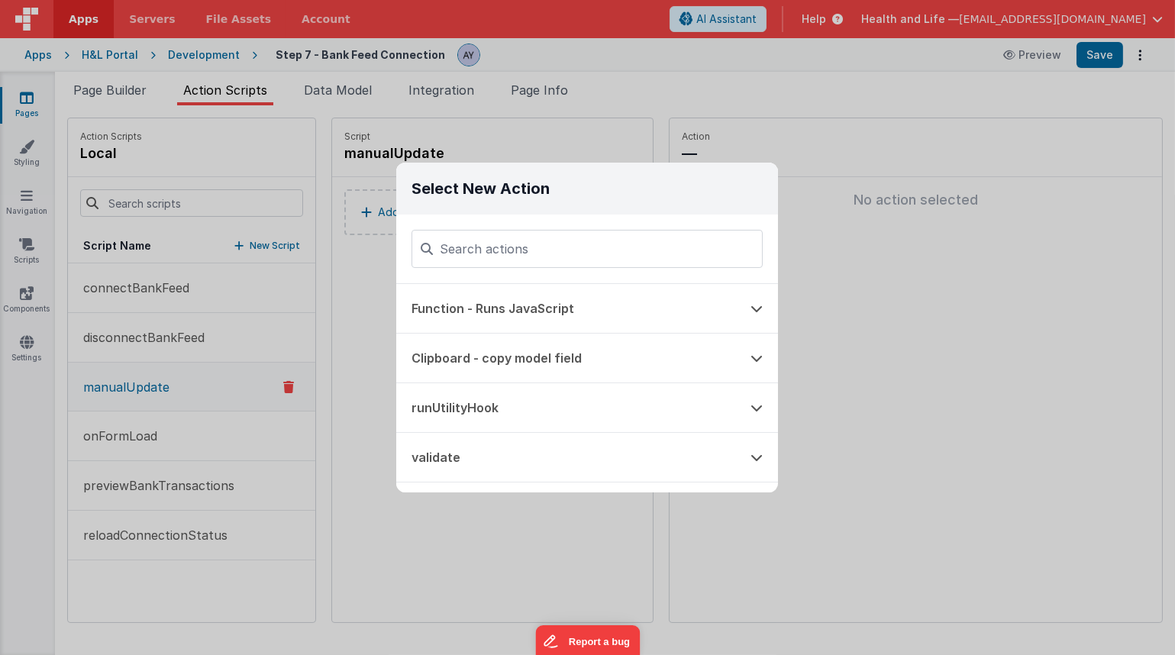
click at [350, 342] on div "Select New Action Function - Runs JavaScript Clipboard - copy model field runUt…" at bounding box center [587, 327] width 1175 height 655
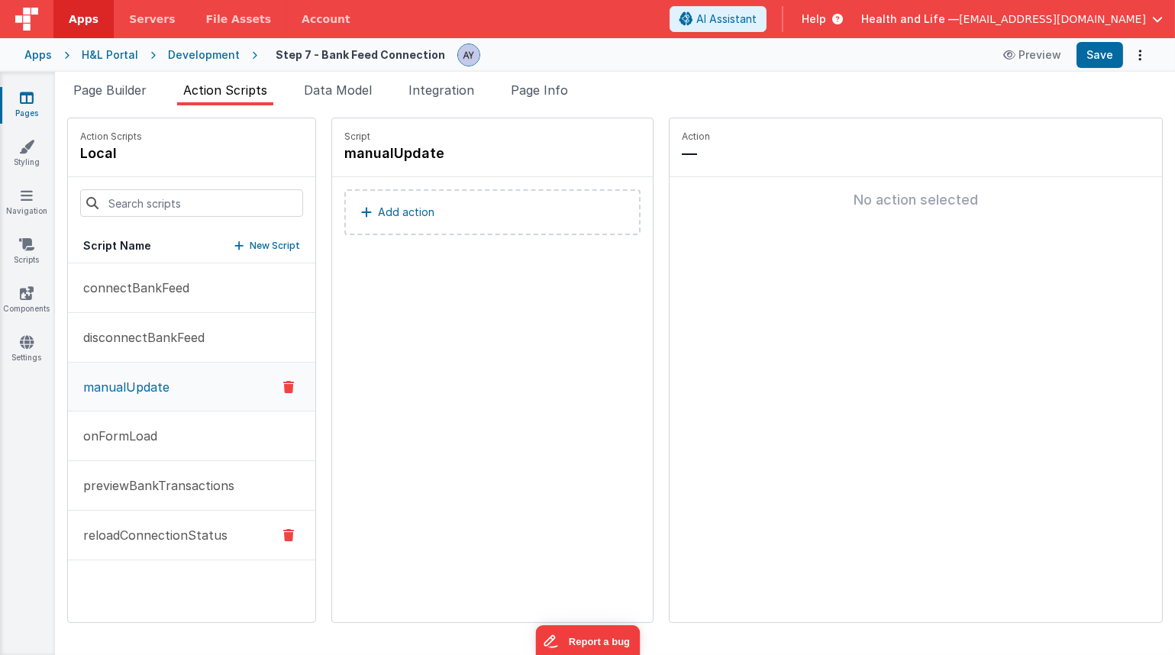
click at [181, 527] on p "reloadConnectionStatus" at bounding box center [150, 535] width 153 height 18
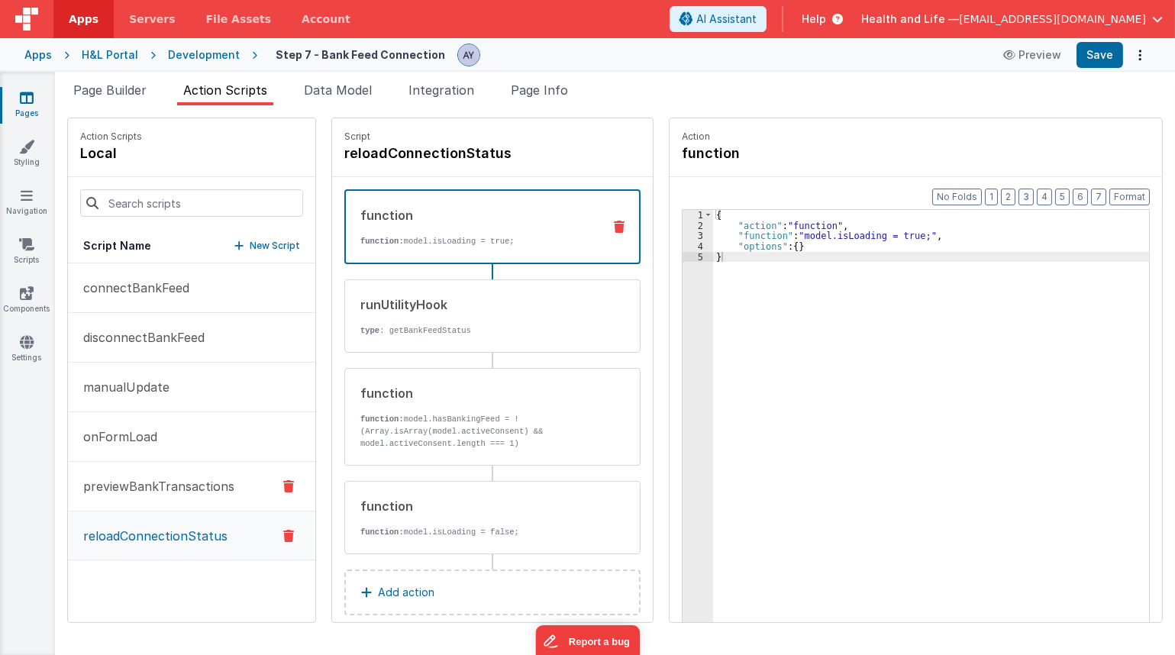
click at [188, 504] on button "previewBankTransactions" at bounding box center [191, 487] width 247 height 50
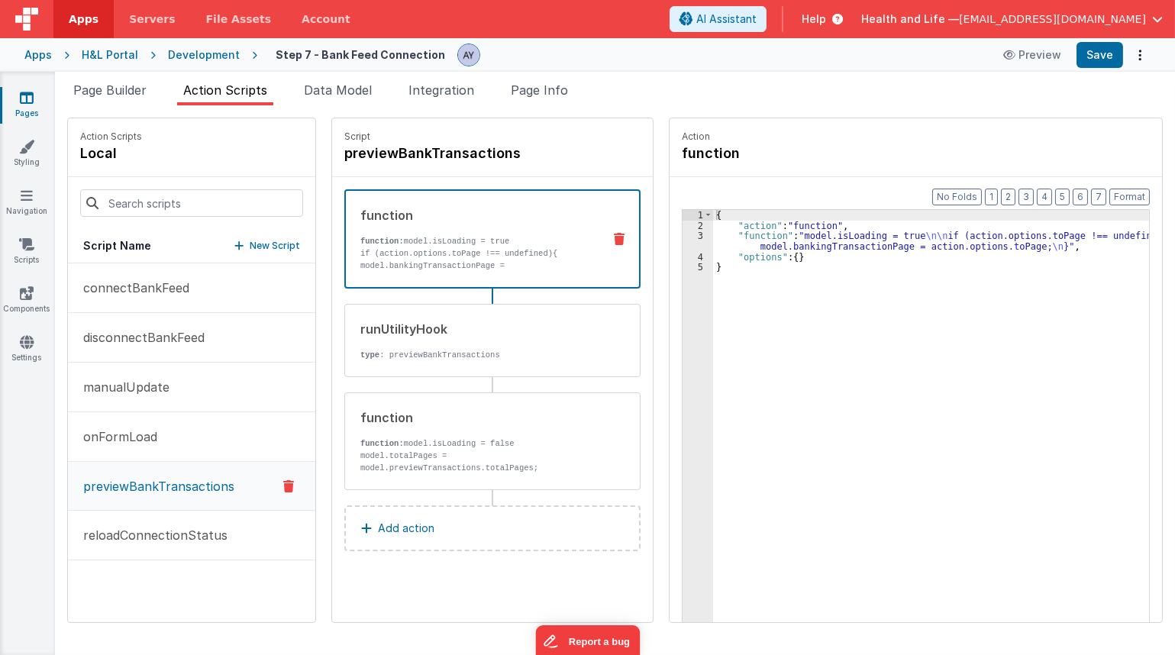
click at [200, 496] on button "previewBankTransactions" at bounding box center [191, 486] width 247 height 49
click at [806, 258] on div "{ "action" : "function" , "function" : "model.isLoading = true \n\n if (action.…" at bounding box center [941, 450] width 456 height 481
click at [500, 266] on p "if (action.options.toPage !== undefined){ model.bankingTransactionPage = action…" at bounding box center [475, 265] width 230 height 37
click at [740, 249] on div "{ "action" : "function" , "function" : "model.isLoading = true \n\n if (action.…" at bounding box center [941, 450] width 456 height 481
click at [731, 244] on div "{ "action" : "function" , "function" : "model.isLoading = true \n\n if (action.…" at bounding box center [941, 450] width 456 height 481
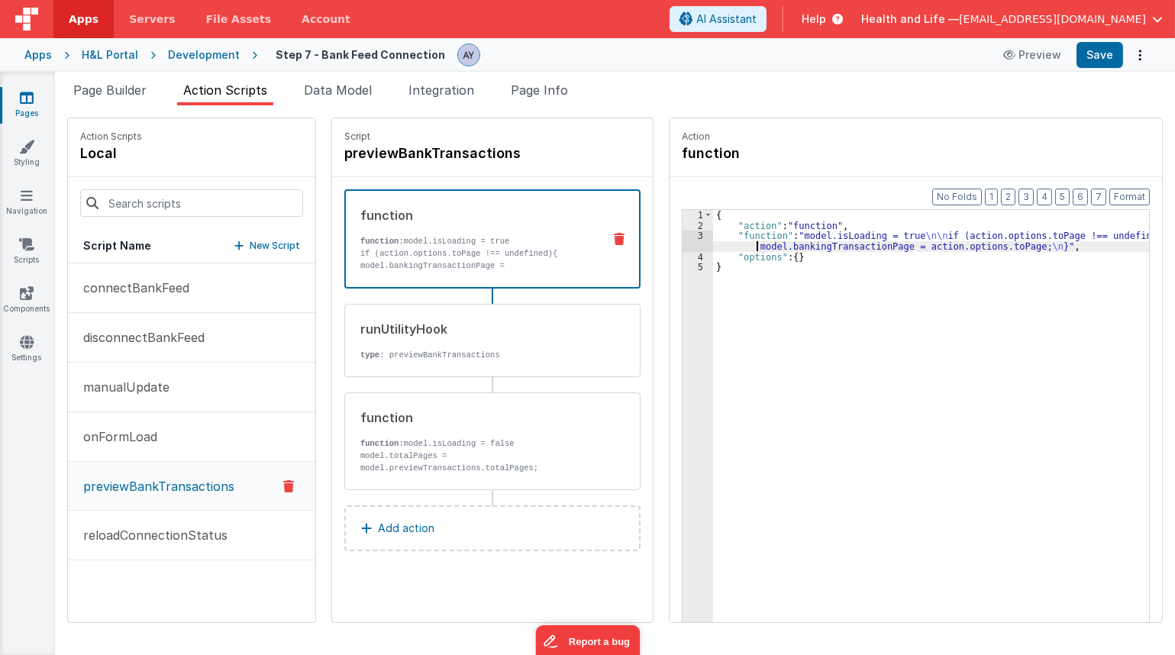
click at [682, 247] on div "3" at bounding box center [697, 240] width 31 height 21
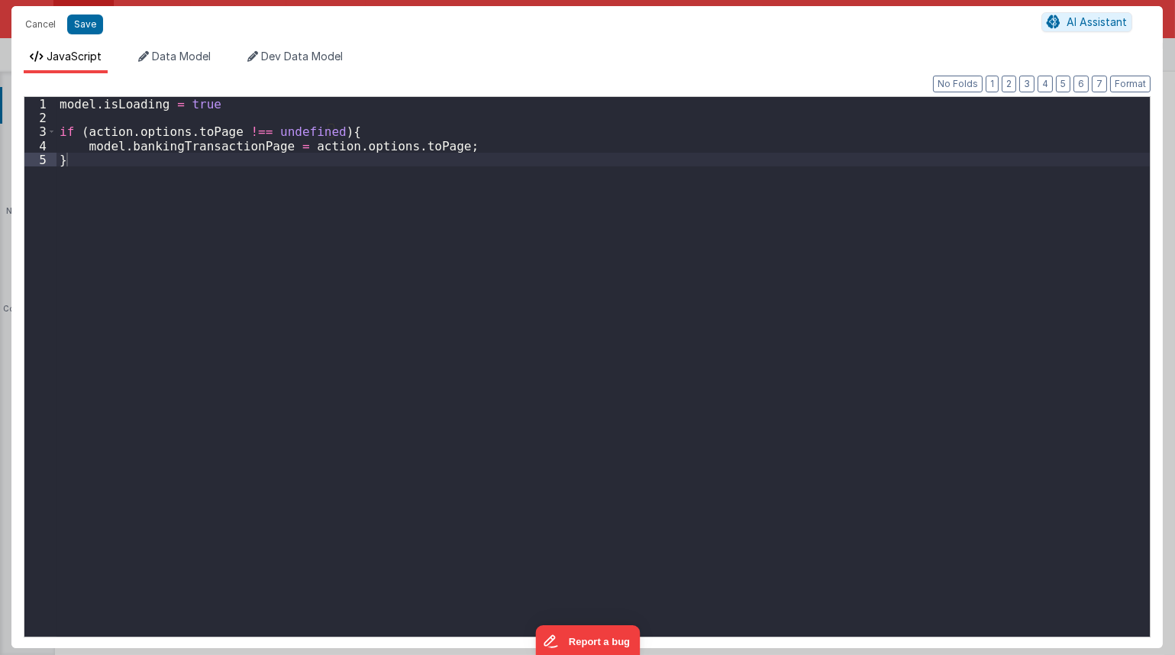
click at [553, 247] on div "model . isLoading = true if ( action . options . toPage !== undefined ) { model…" at bounding box center [602, 380] width 1093 height 567
click at [298, 135] on div "model . isLoading = true if ( action . options . toPage !== undefined ) { model…" at bounding box center [602, 380] width 1093 height 567
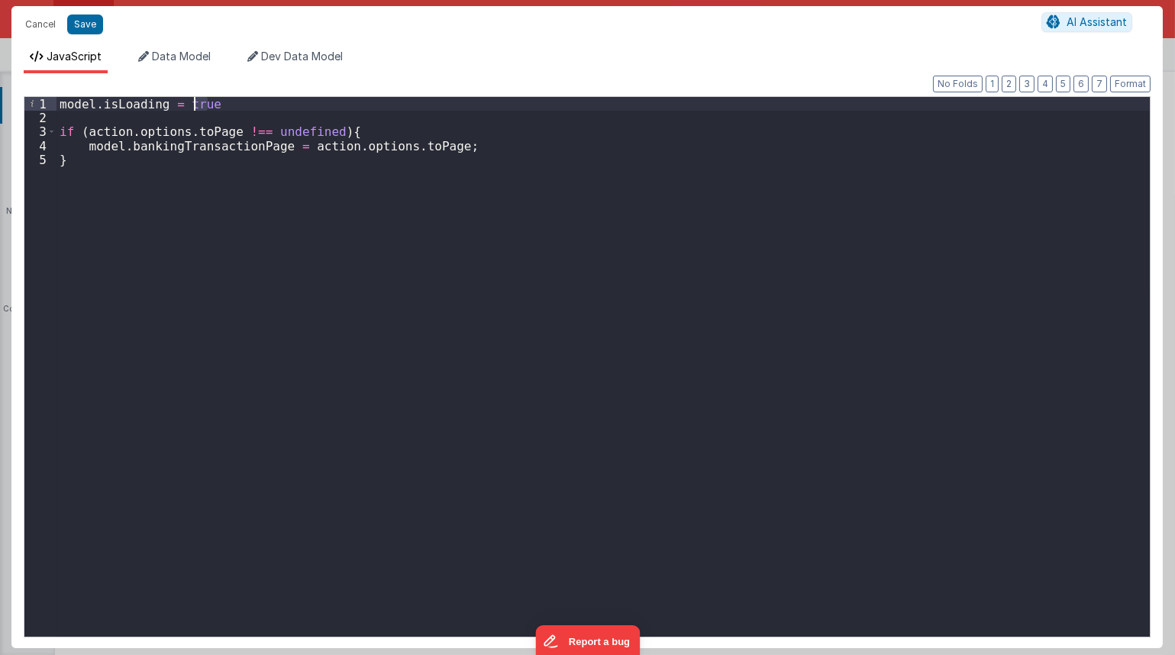
drag, startPoint x: 221, startPoint y: 105, endPoint x: -17, endPoint y: 93, distance: 237.7
click at [0, 93] on html "Cancel Save AI Assistant JavaScript Data Model Dev Data Model Format 7 6 5 4 3 …" at bounding box center [587, 327] width 1175 height 655
click at [42, 35] on div "Cancel Save AI Assistant" at bounding box center [586, 24] width 1151 height 37
click at [46, 23] on button "Cancel" at bounding box center [41, 24] width 46 height 21
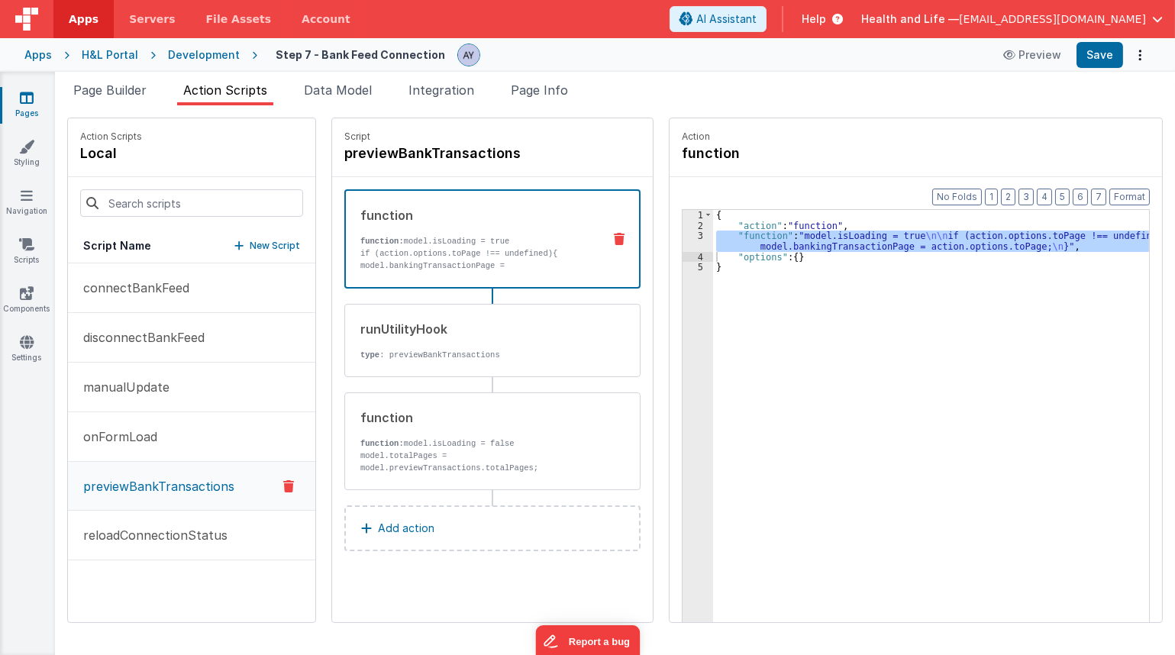
drag, startPoint x: 153, startPoint y: 381, endPoint x: 598, endPoint y: 281, distance: 456.0
click at [154, 381] on p "manualUpdate" at bounding box center [121, 387] width 95 height 18
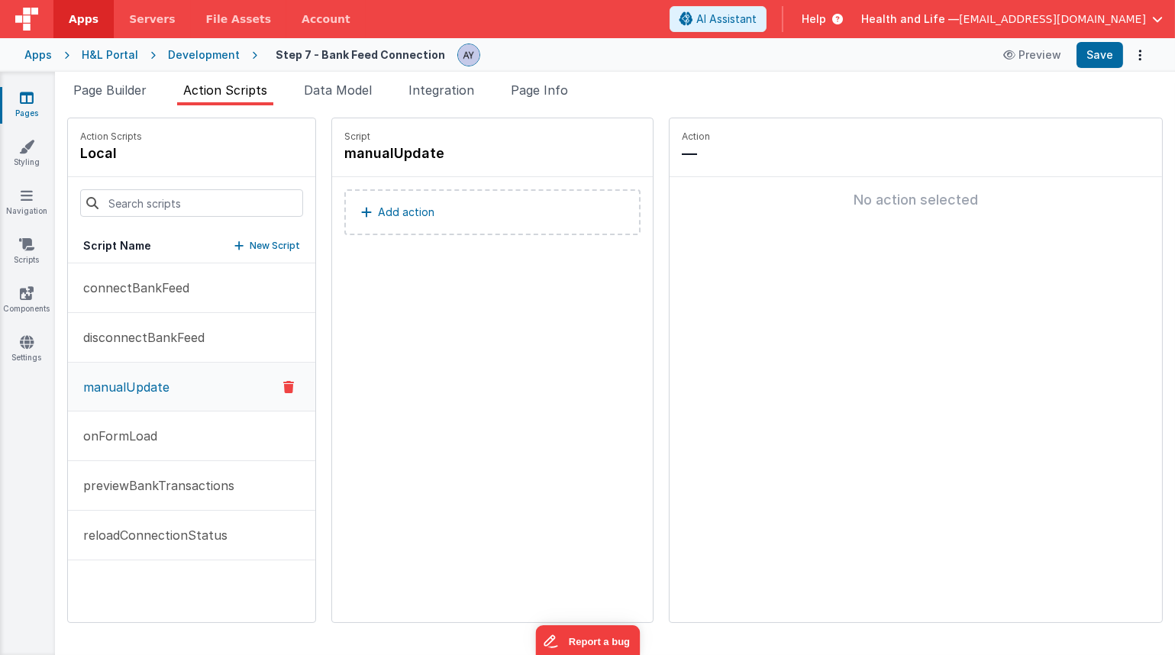
click at [519, 218] on button "Add action" at bounding box center [492, 212] width 296 height 46
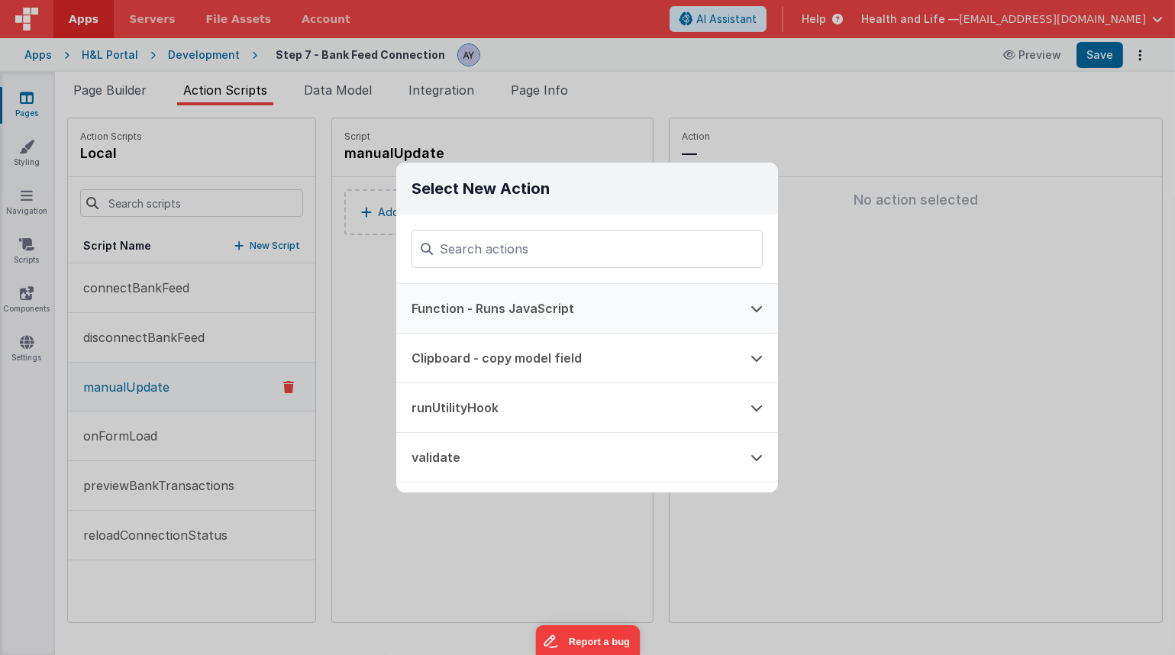
click at [536, 305] on button "Function - Runs JavaScript" at bounding box center [565, 308] width 339 height 49
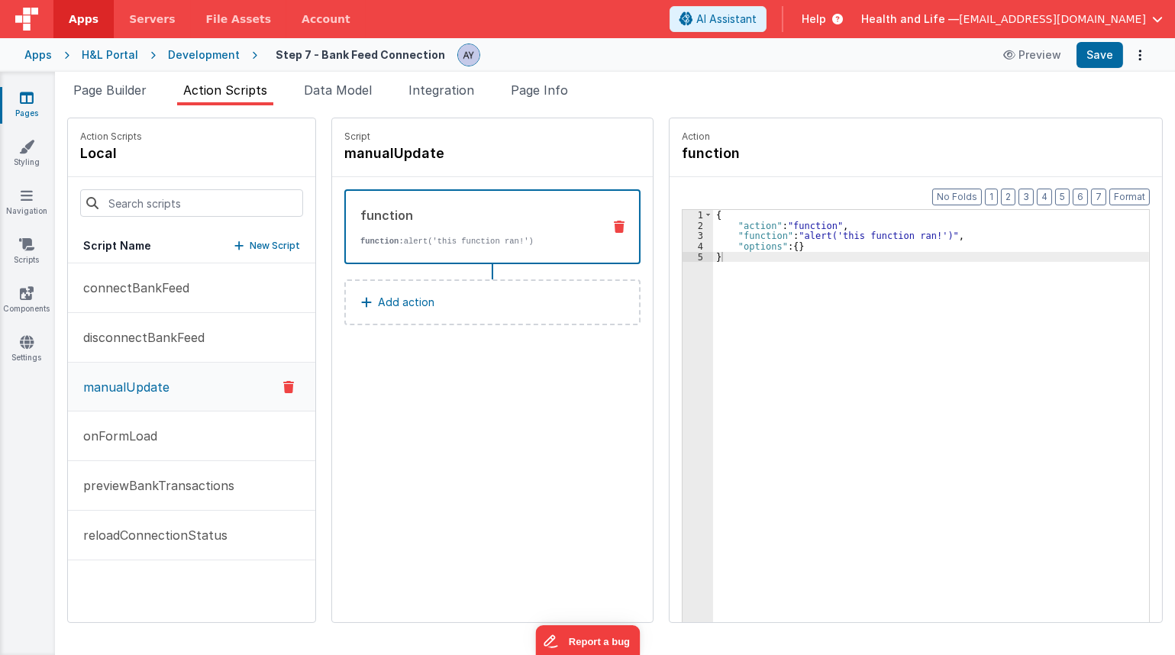
click at [856, 269] on div "Select New Action Function - Runs JavaScript Clipboard - copy model field runUt…" at bounding box center [587, 327] width 1175 height 655
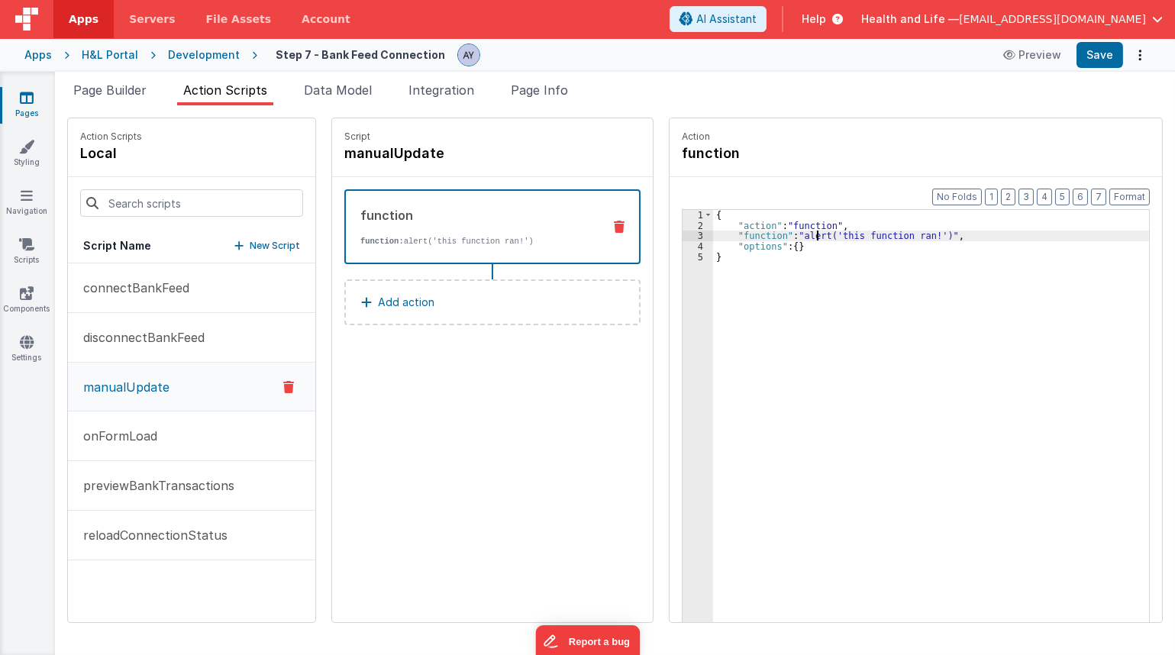
click at [795, 235] on div "{ "action" : "function" , "function" : "alert('this function ran!')" , "options…" at bounding box center [941, 450] width 456 height 481
click at [682, 237] on div "3" at bounding box center [697, 235] width 31 height 11
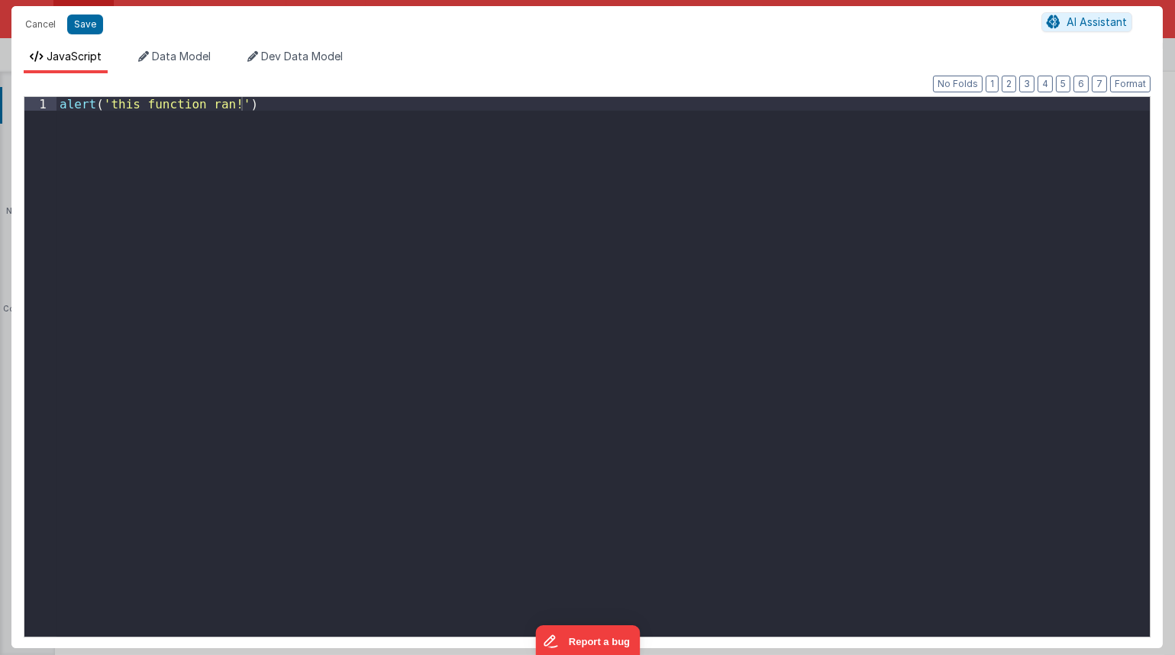
drag, startPoint x: 666, startPoint y: 237, endPoint x: 207, endPoint y: 137, distance: 470.0
click at [467, 263] on div "alert ( 'this function ran!' )" at bounding box center [602, 380] width 1093 height 567
paste textarea
click at [162, 115] on div "alert ( 'this function ran!' )" at bounding box center [602, 380] width 1093 height 567
click at [85, 23] on button "Save" at bounding box center [85, 25] width 36 height 20
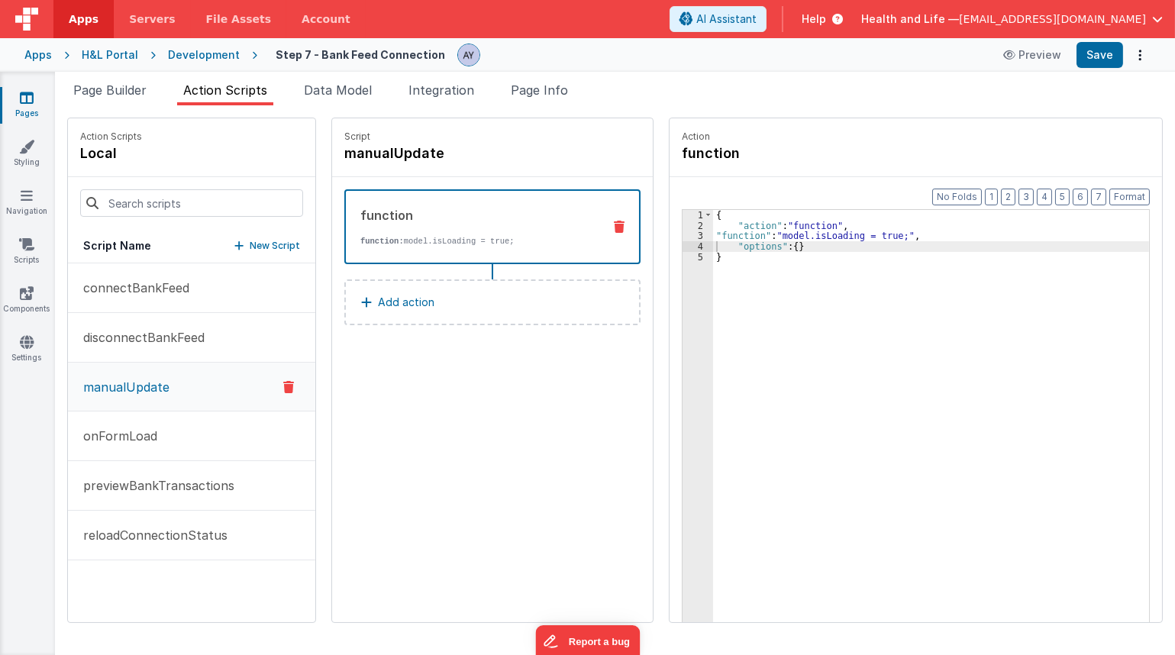
click at [427, 305] on button "Add action" at bounding box center [492, 302] width 296 height 46
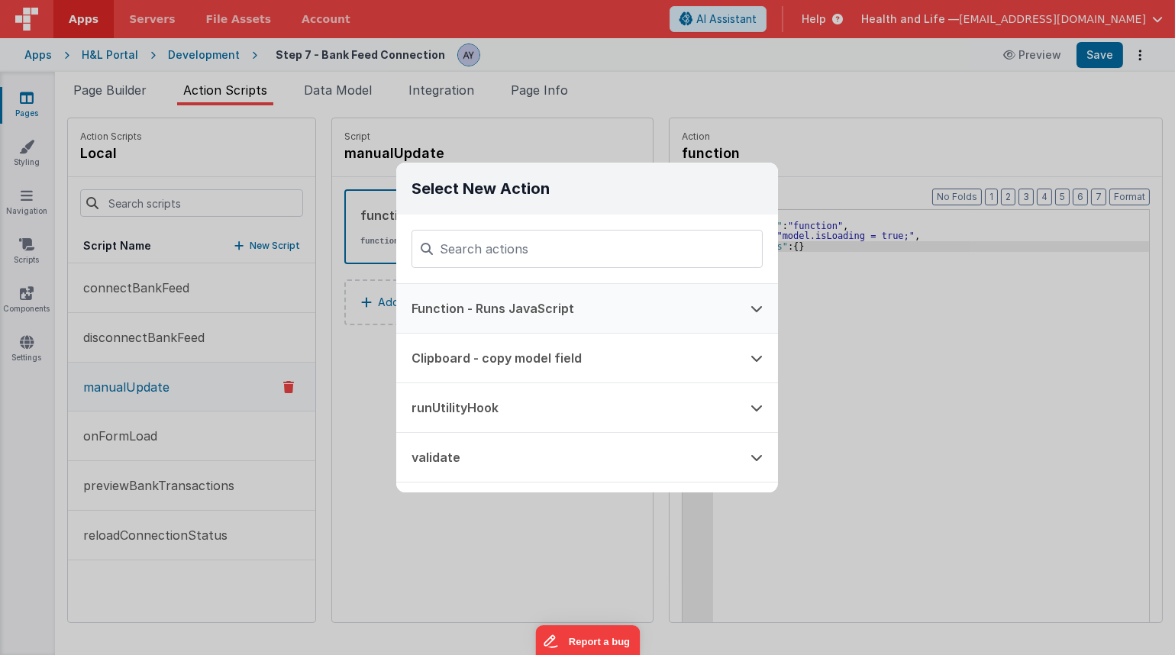
drag, startPoint x: 527, startPoint y: 323, endPoint x: 620, endPoint y: 317, distance: 94.0
click at [527, 323] on button "Function - Runs JavaScript" at bounding box center [565, 308] width 339 height 49
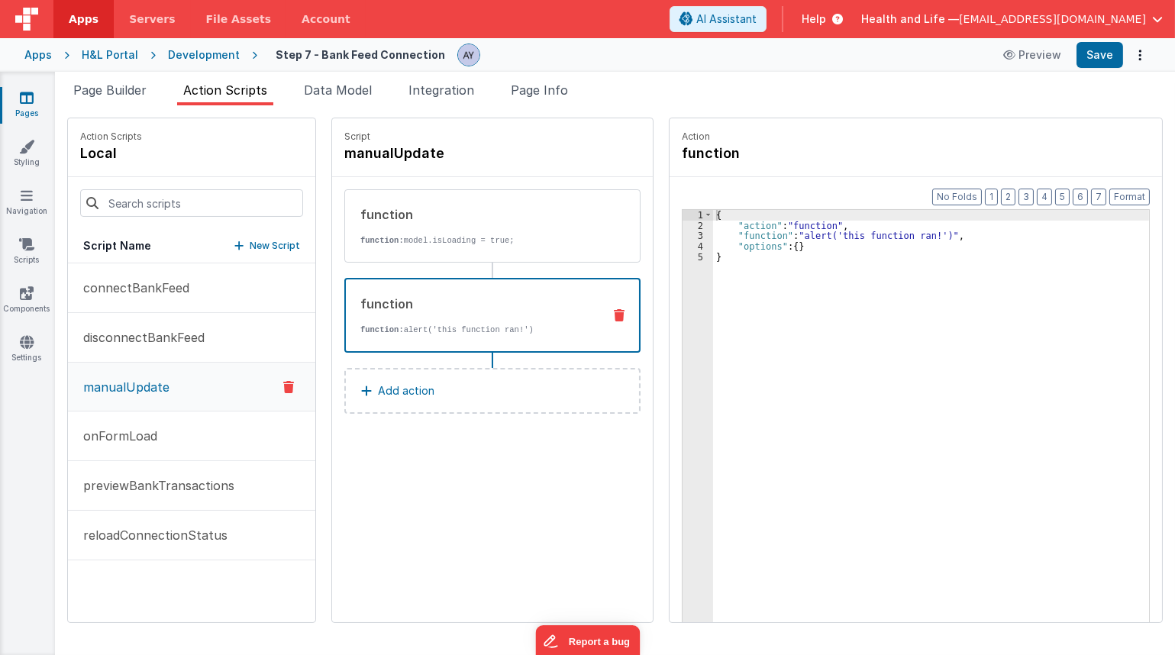
click at [776, 230] on div "{ "action" : "function" , "function" : "alert('this function ran!')" , "options…" at bounding box center [941, 450] width 456 height 481
click at [682, 235] on div "3" at bounding box center [697, 235] width 31 height 11
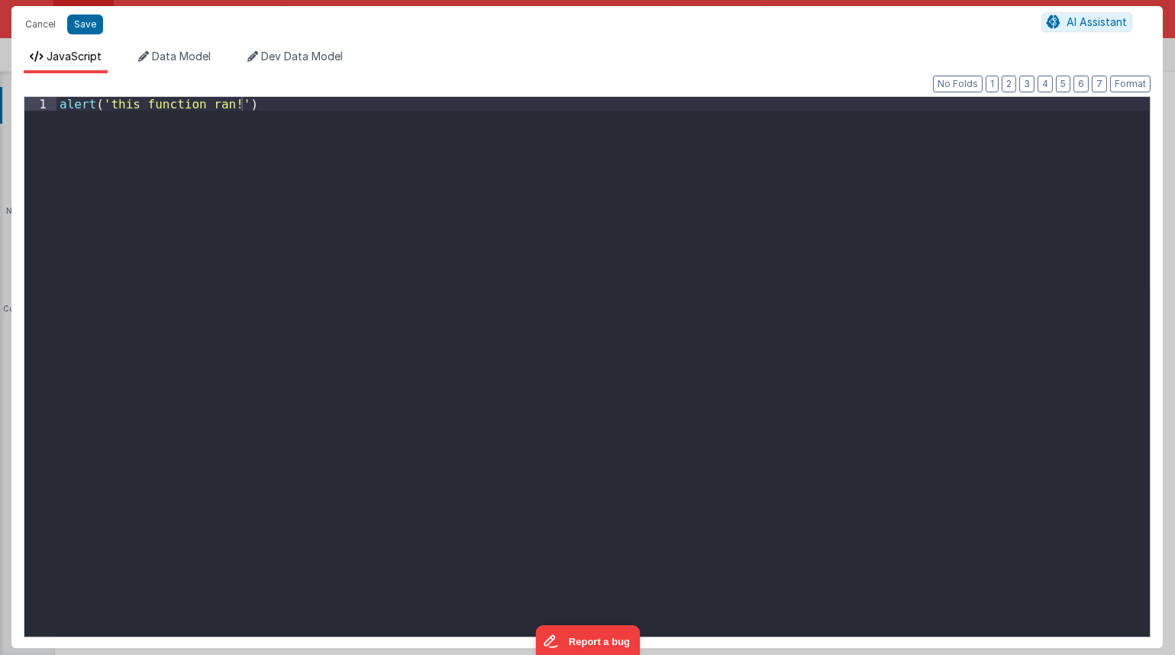
drag, startPoint x: 566, startPoint y: 293, endPoint x: 165, endPoint y: 153, distance: 425.0
click at [559, 292] on div "alert ( 'this function ran!' )" at bounding box center [602, 380] width 1093 height 567
click at [80, 31] on button "Save" at bounding box center [85, 25] width 36 height 20
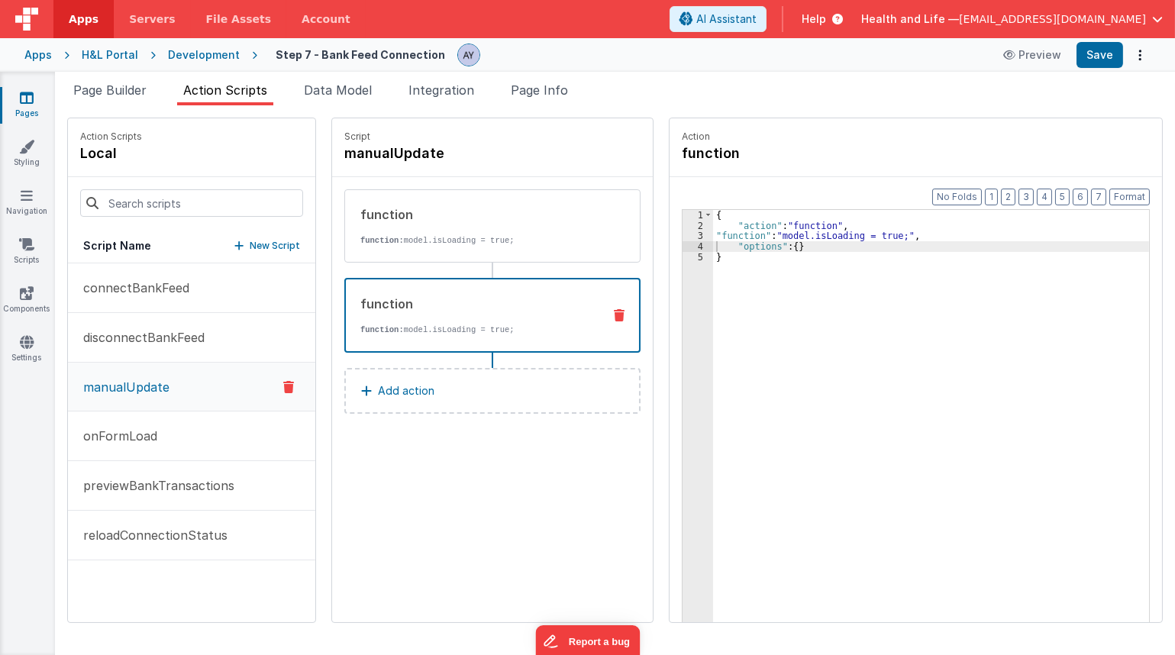
click at [433, 381] on button "Add action" at bounding box center [492, 391] width 296 height 46
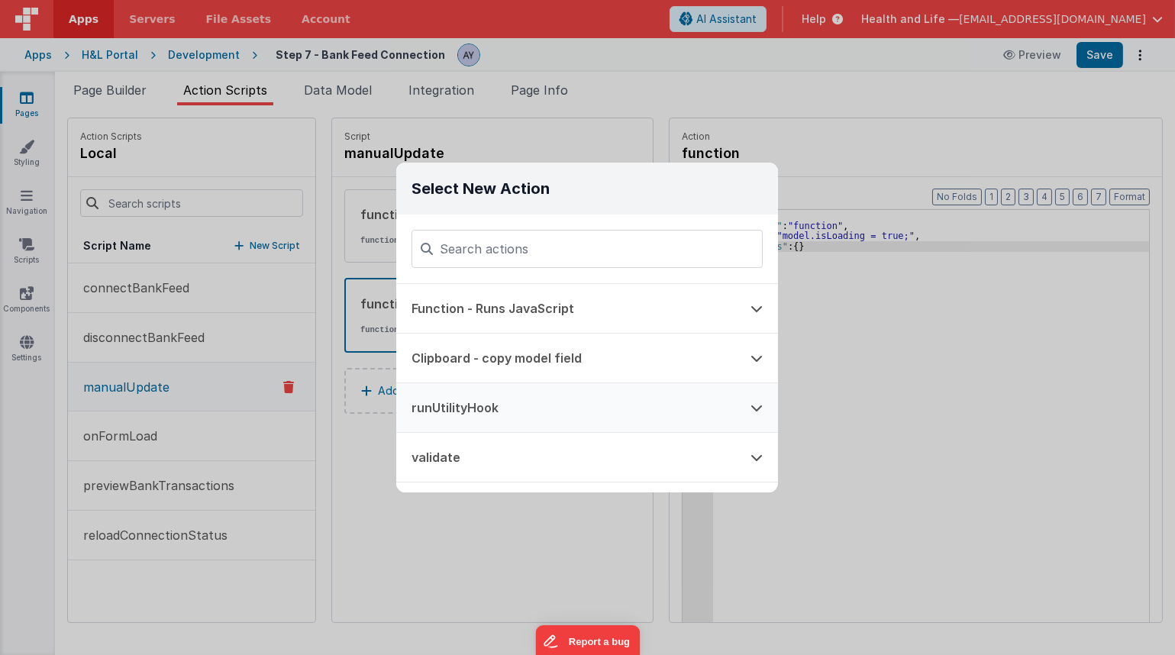
click at [534, 388] on button "runUtilityHook" at bounding box center [565, 407] width 339 height 49
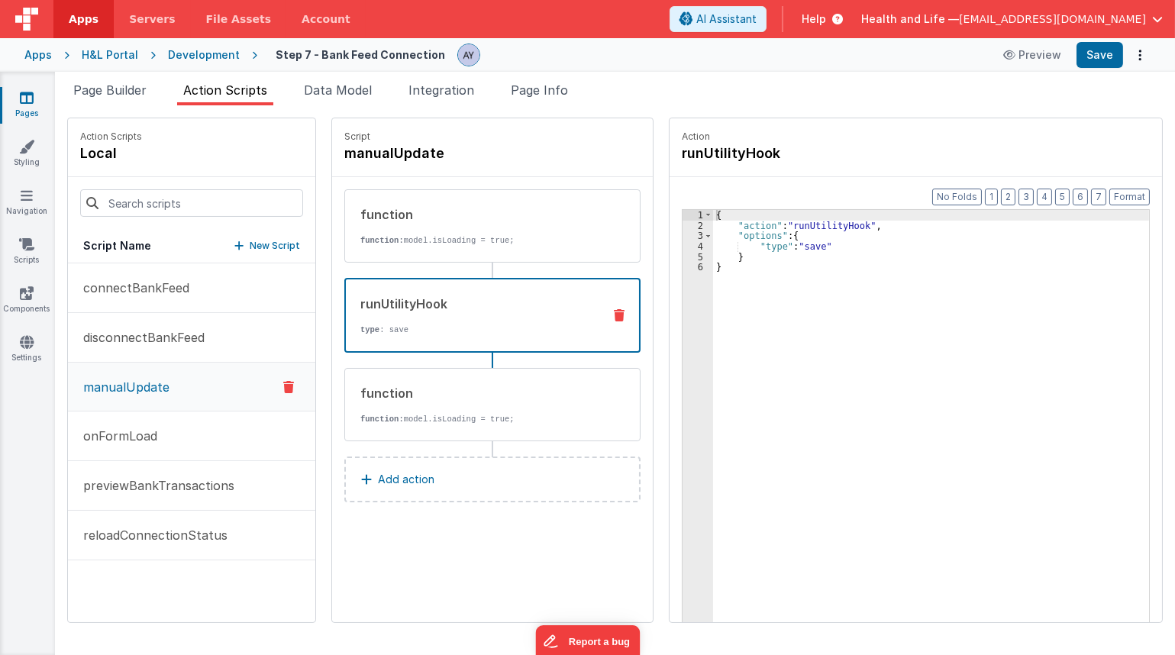
click at [971, 314] on div "{ "action" : "runUtilityHook" , "options" : { "type" : "save" } }" at bounding box center [941, 450] width 456 height 481
click at [788, 243] on div "{ "action" : "runUtilityHook" , "options" : { "type" : "save" } }" at bounding box center [941, 450] width 456 height 481
click at [881, 307] on div "{ "action" : "runUtilityHook" , "options" : { "type" : "manualUpdate" } }" at bounding box center [941, 450] width 456 height 481
click at [1094, 55] on button "Save" at bounding box center [1099, 55] width 47 height 26
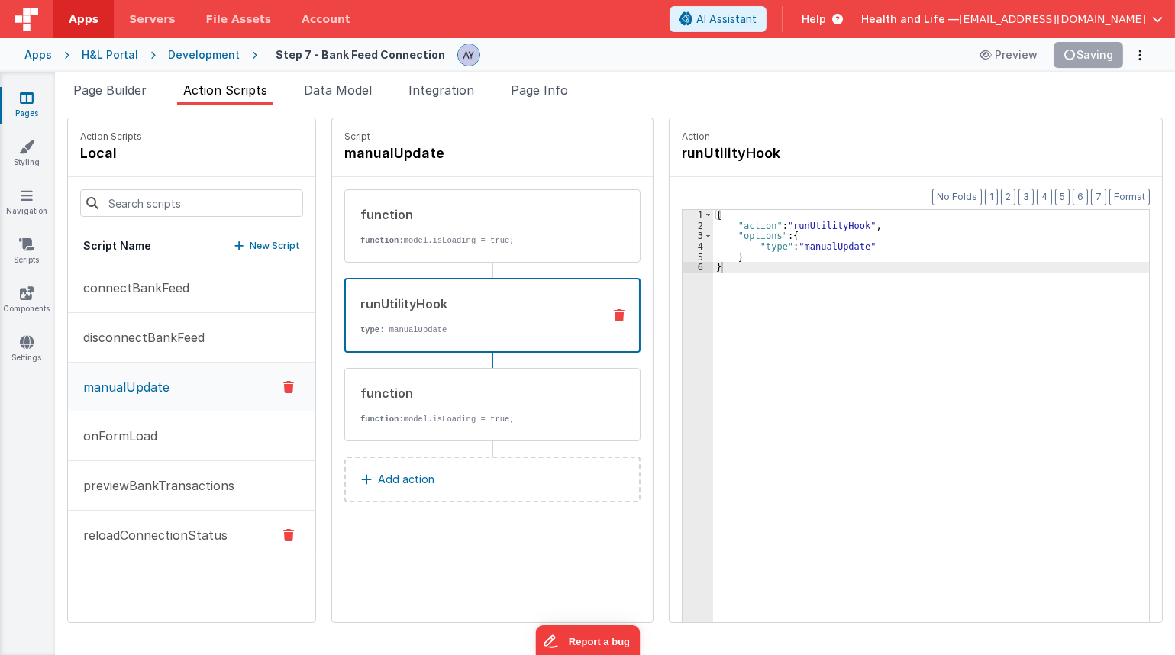
click at [164, 483] on p "previewBankTransactions" at bounding box center [154, 485] width 160 height 18
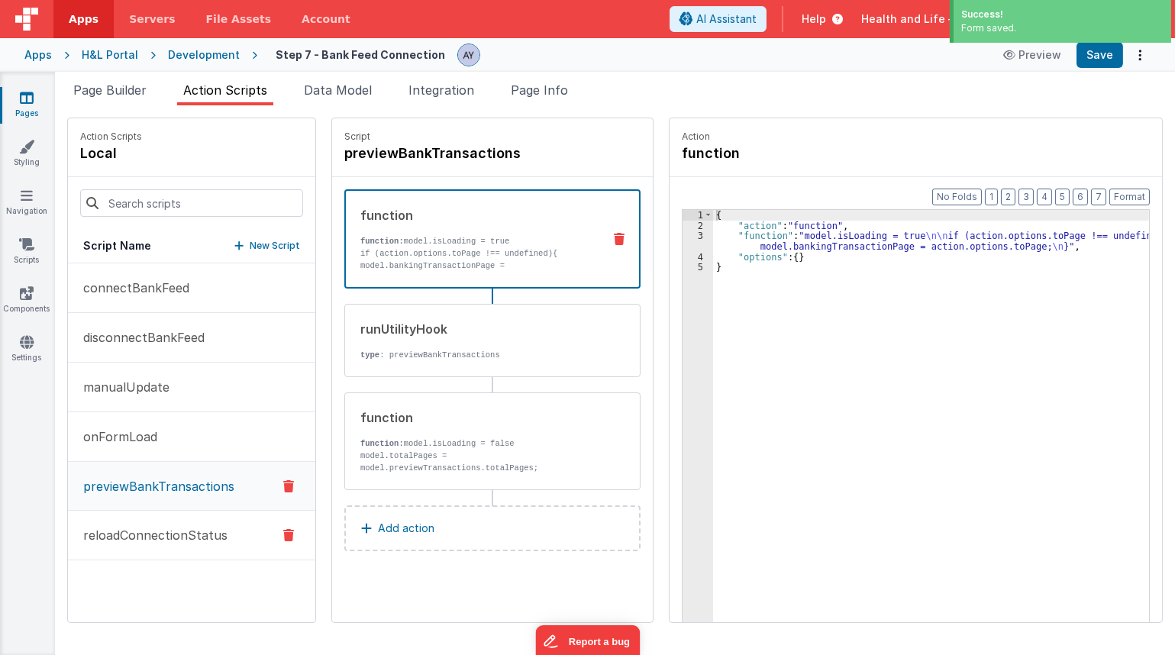
click at [150, 527] on p "reloadConnectionStatus" at bounding box center [150, 535] width 153 height 18
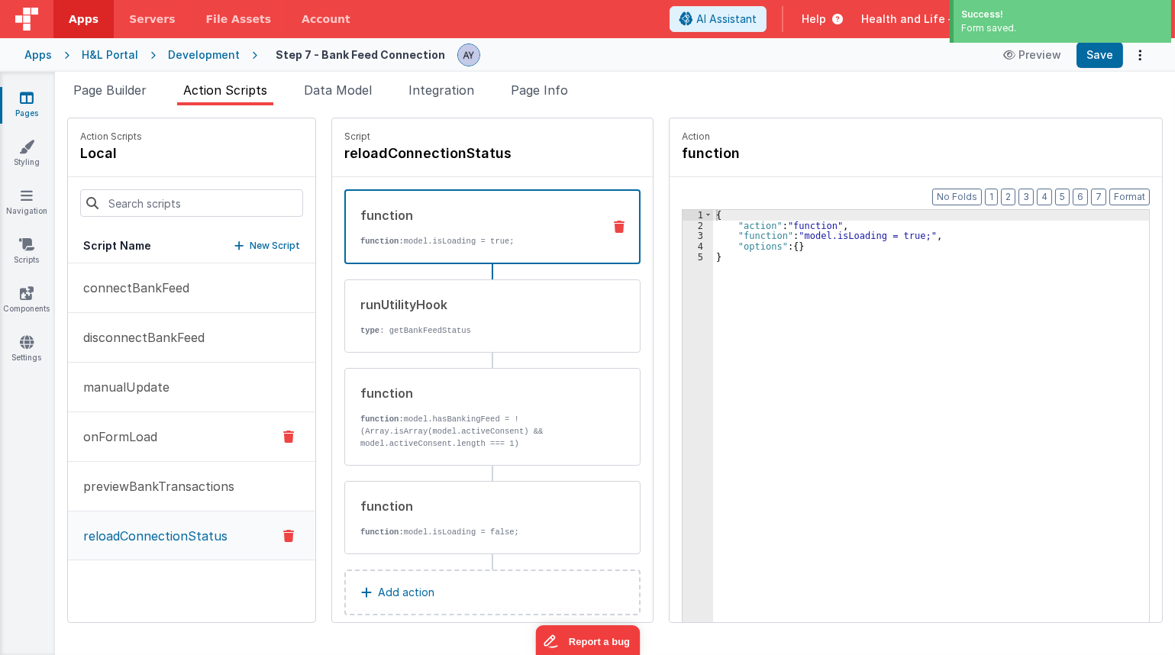
click at [175, 427] on button "onFormLoad" at bounding box center [191, 437] width 247 height 50
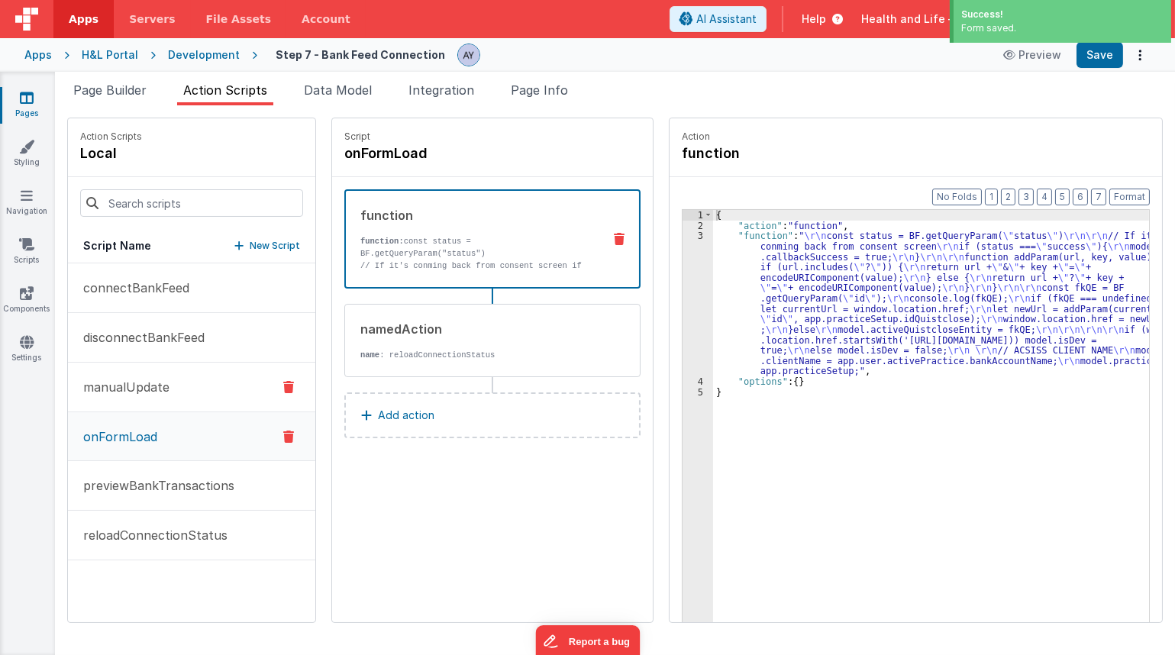
click at [179, 395] on button "manualUpdate" at bounding box center [191, 388] width 247 height 50
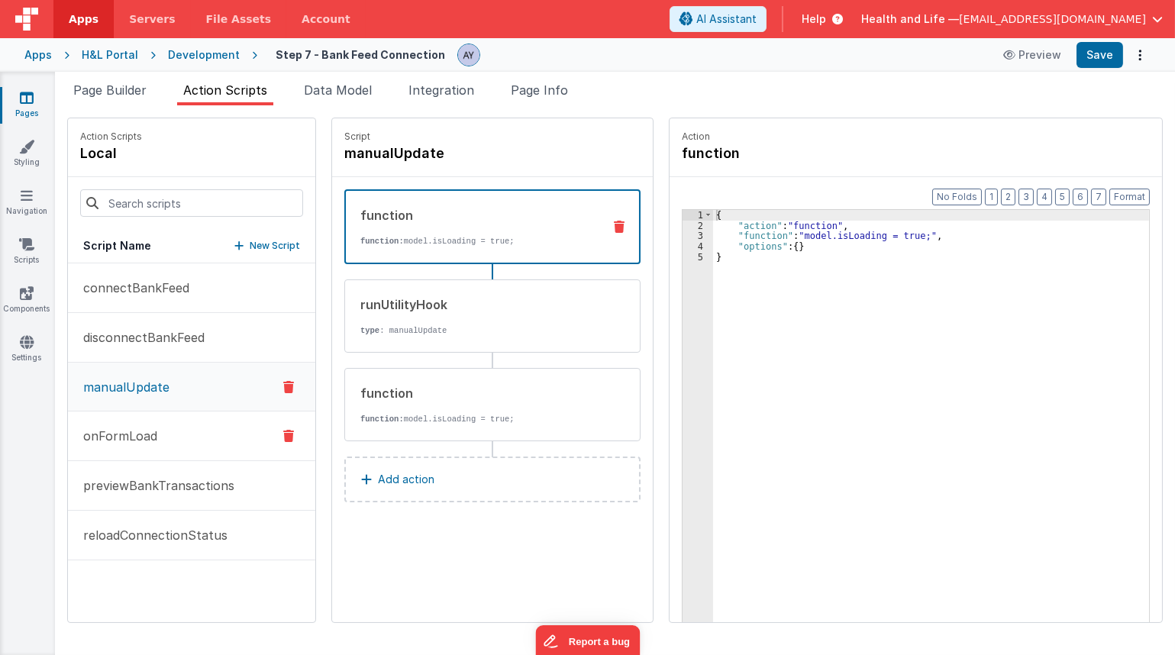
click at [181, 434] on button "onFormLoad" at bounding box center [191, 436] width 247 height 50
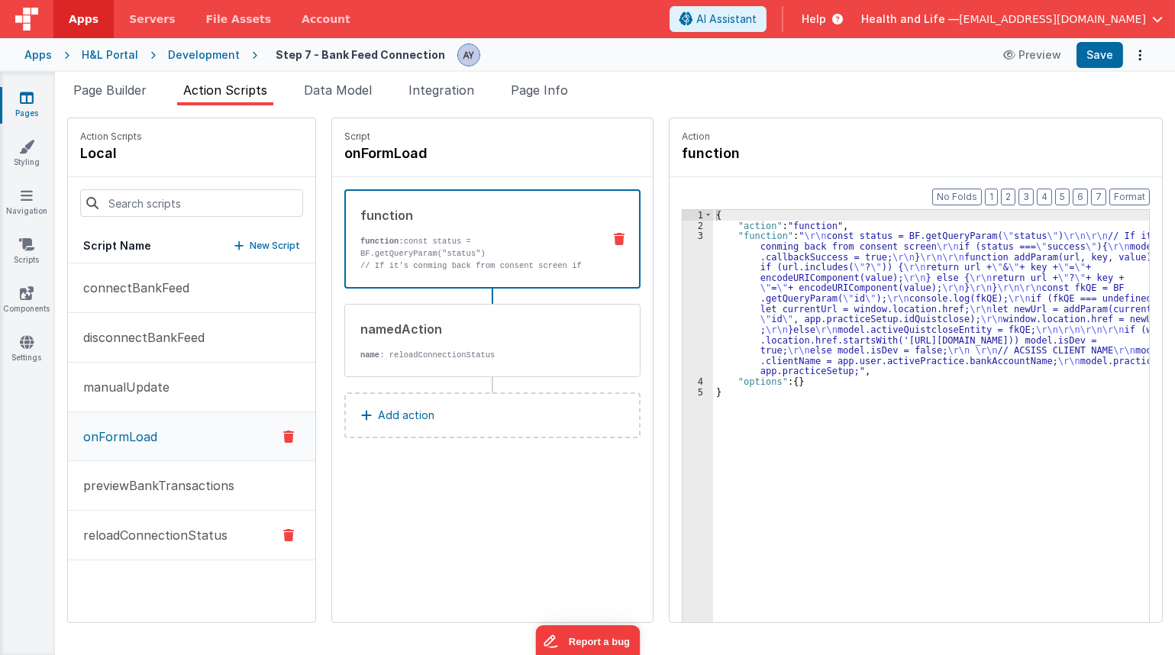
click at [191, 521] on button "reloadConnectionStatus" at bounding box center [191, 536] width 247 height 50
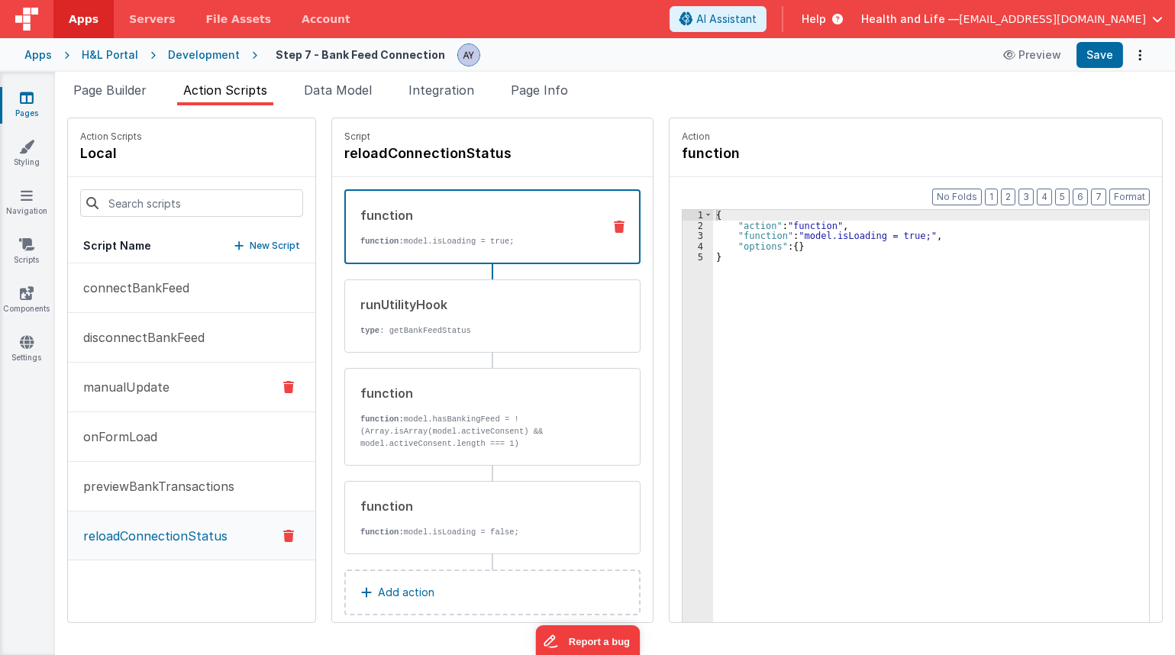
click at [169, 382] on button "manualUpdate" at bounding box center [191, 388] width 247 height 50
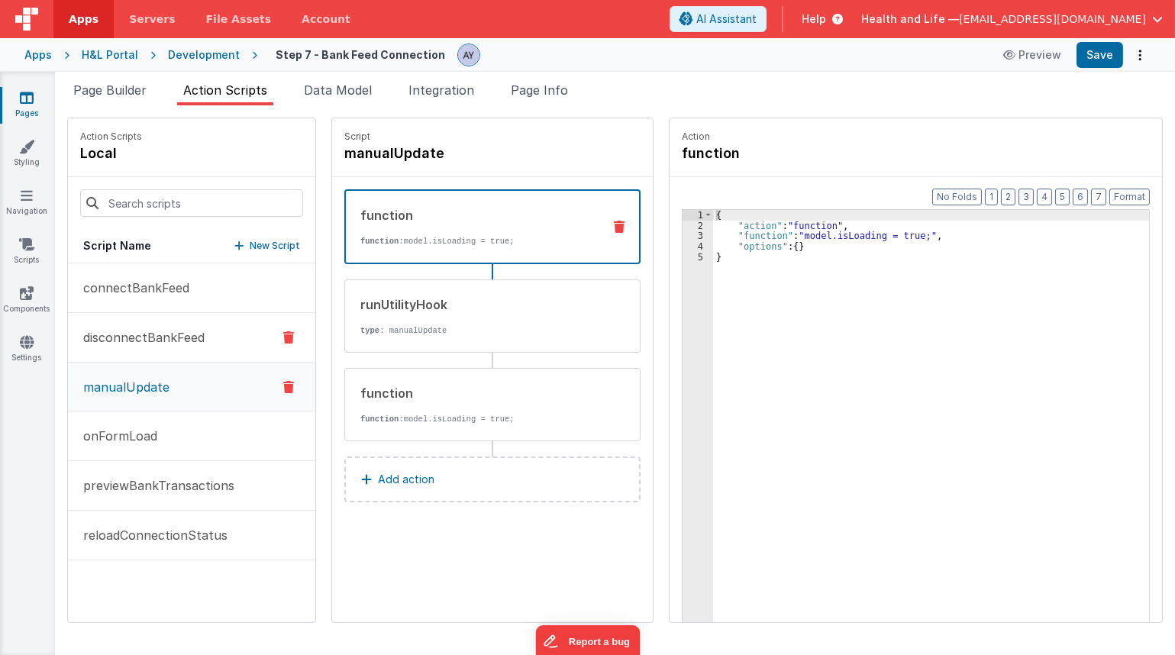
click at [175, 349] on button "disconnectBankFeed" at bounding box center [191, 338] width 247 height 50
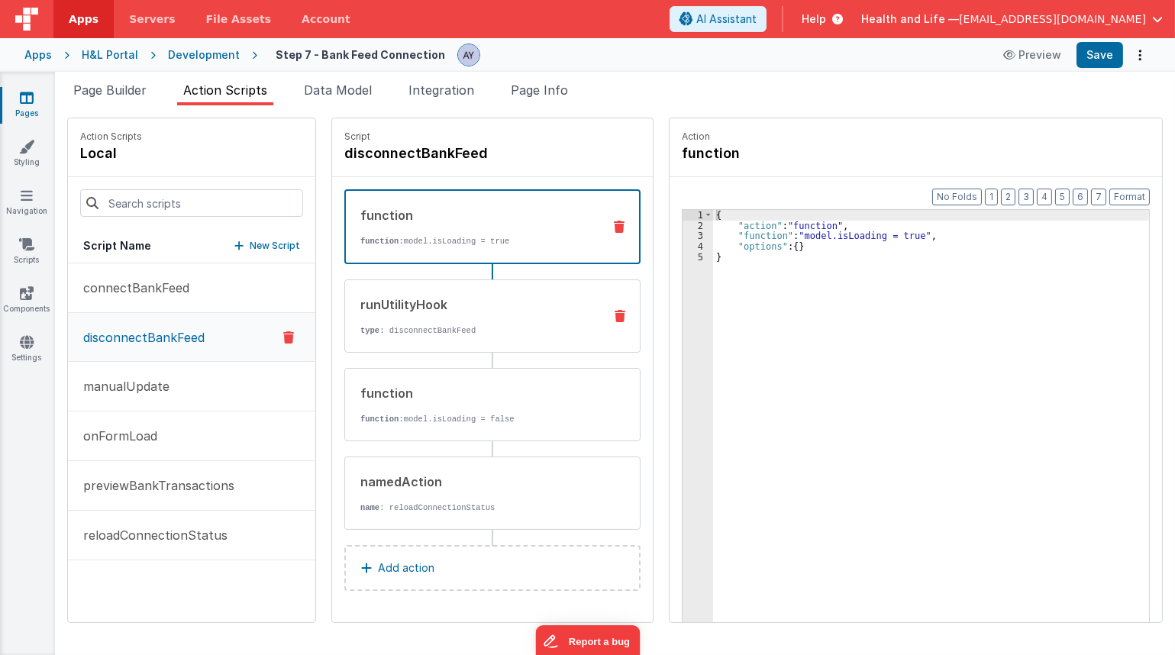
click at [455, 327] on p "type : disconnectBankFeed" at bounding box center [475, 330] width 230 height 12
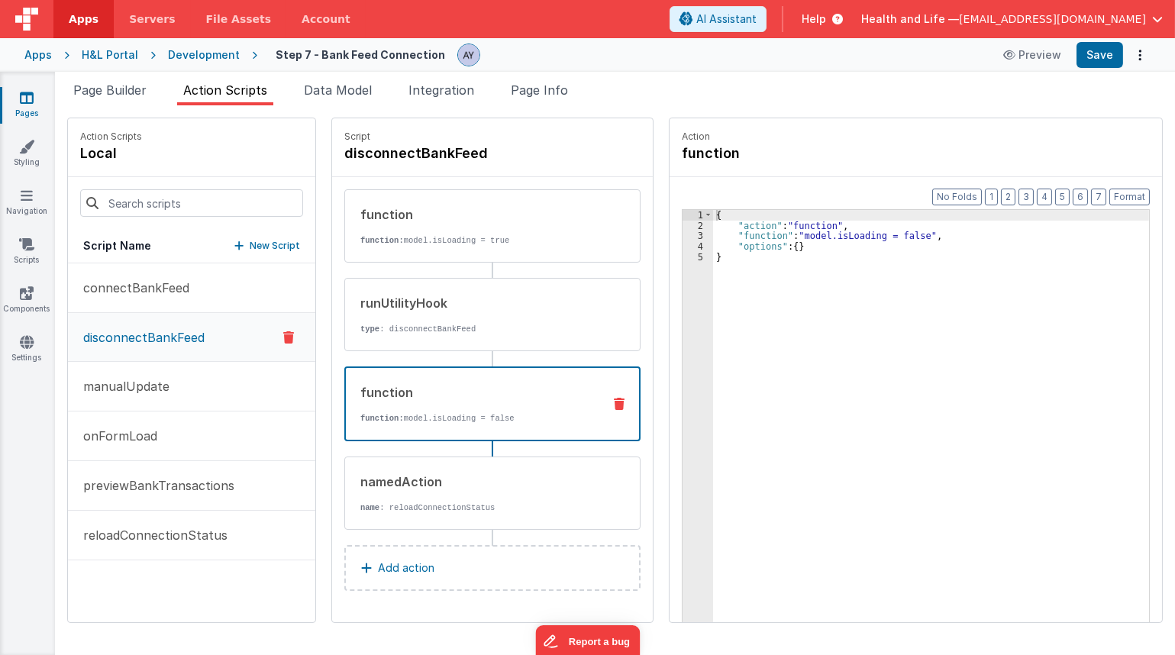
click at [461, 410] on div "function function: model.isLoading = false" at bounding box center [468, 403] width 244 height 41
click at [517, 480] on div "namedAction" at bounding box center [475, 481] width 230 height 18
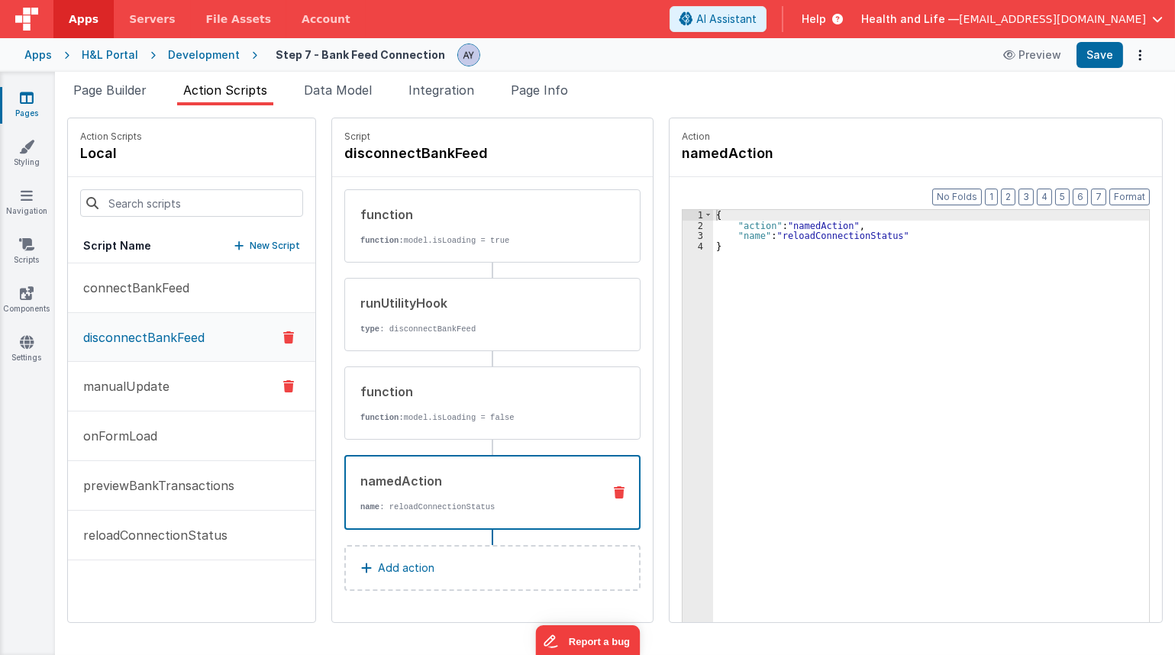
click at [170, 388] on button "manualUpdate" at bounding box center [191, 387] width 247 height 50
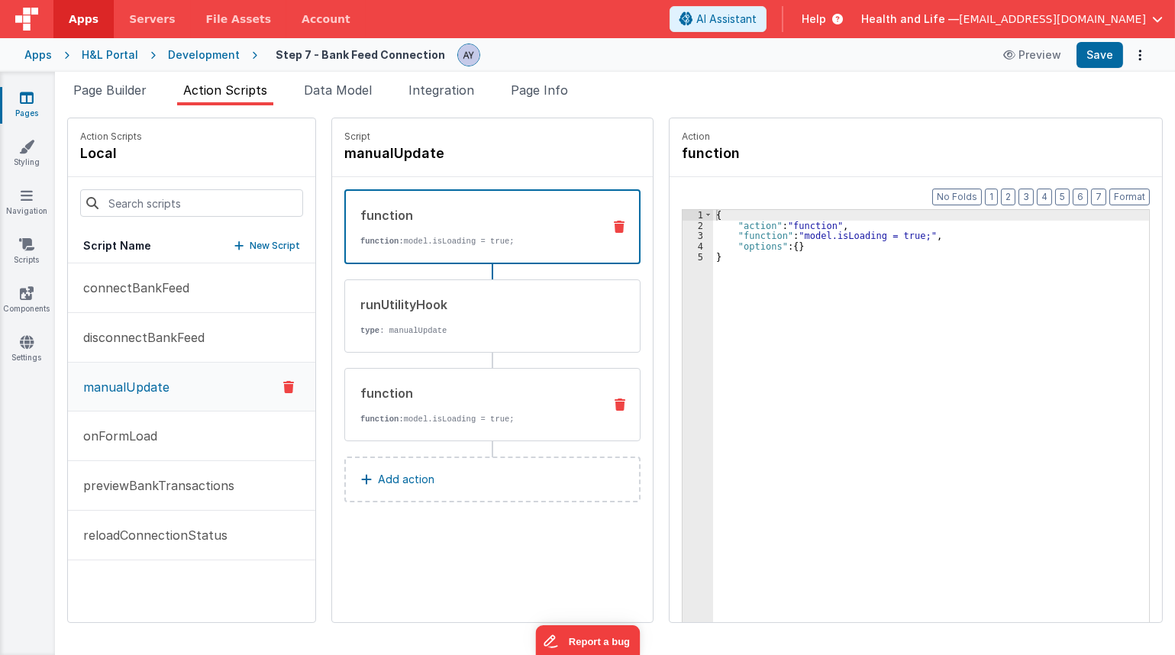
click at [479, 413] on p "function: model.isLoading = true;" at bounding box center [475, 419] width 230 height 12
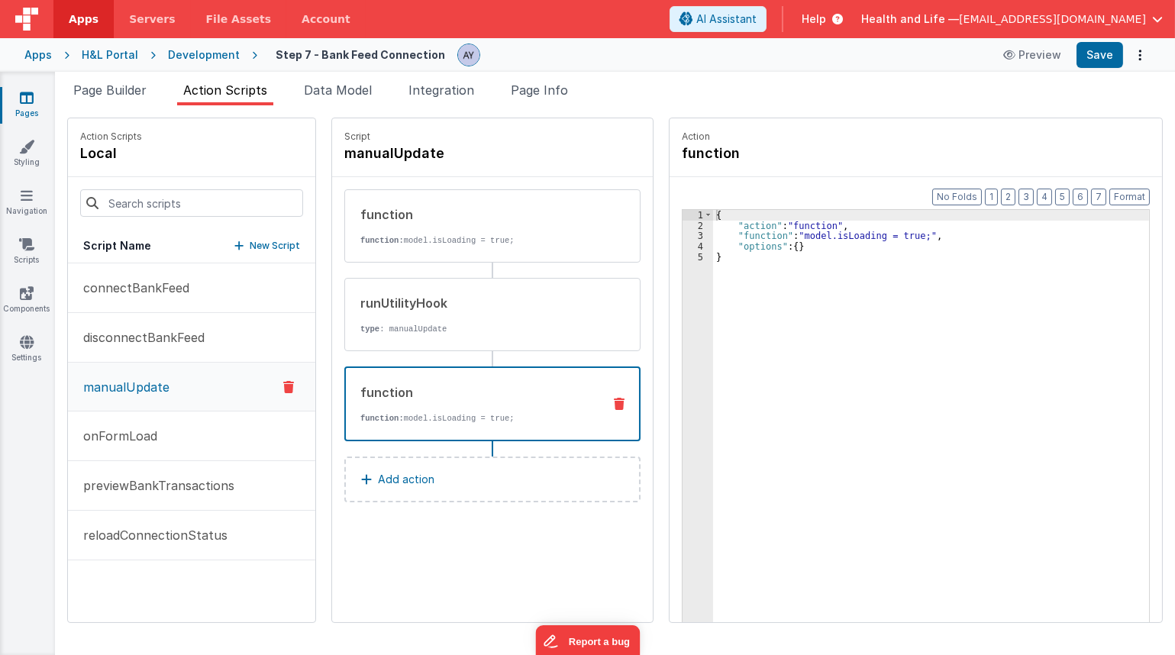
click at [876, 243] on div "{ "action" : "function" , "function" : "model.isLoading = true;" , "options" : …" at bounding box center [941, 450] width 456 height 481
click at [879, 239] on div "{ "action" : "function" , "function" : "model.isLoading = true;" , "options" : …" at bounding box center [941, 450] width 456 height 481
click at [883, 244] on div "{ "action" : "function" , "function" : "model.isLoading = false;" , "options" :…" at bounding box center [941, 450] width 456 height 481
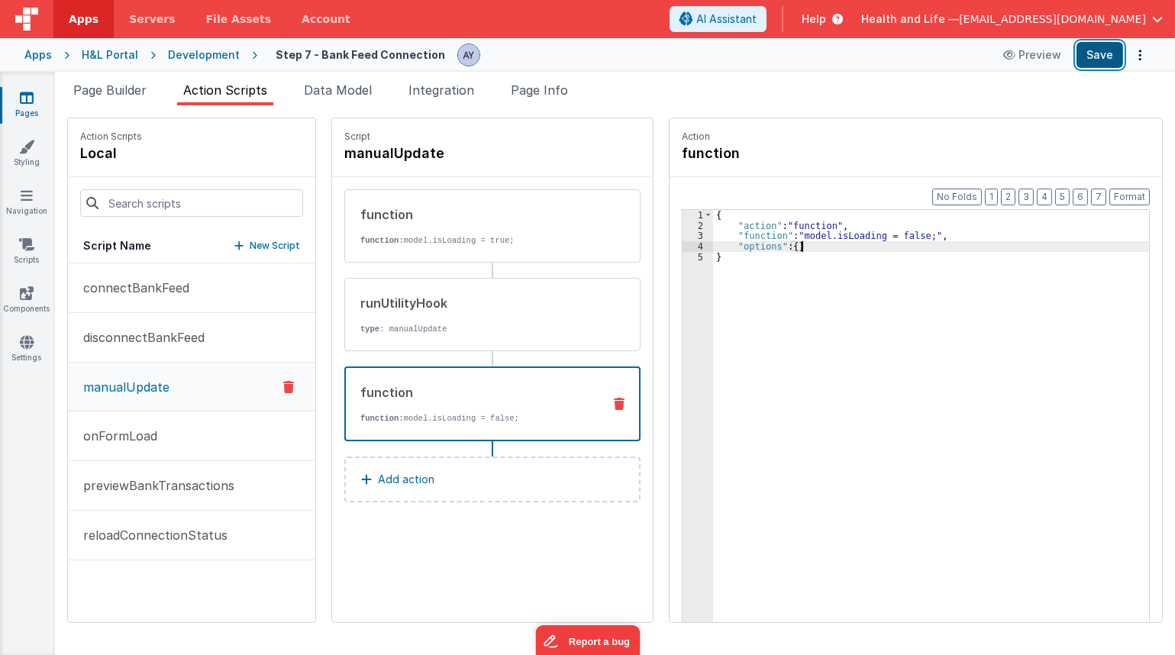
click at [1092, 60] on button "Save" at bounding box center [1099, 55] width 47 height 26
click at [121, 88] on span "Page Builder" at bounding box center [109, 89] width 73 height 15
